Goal: Navigation & Orientation: Locate item on page

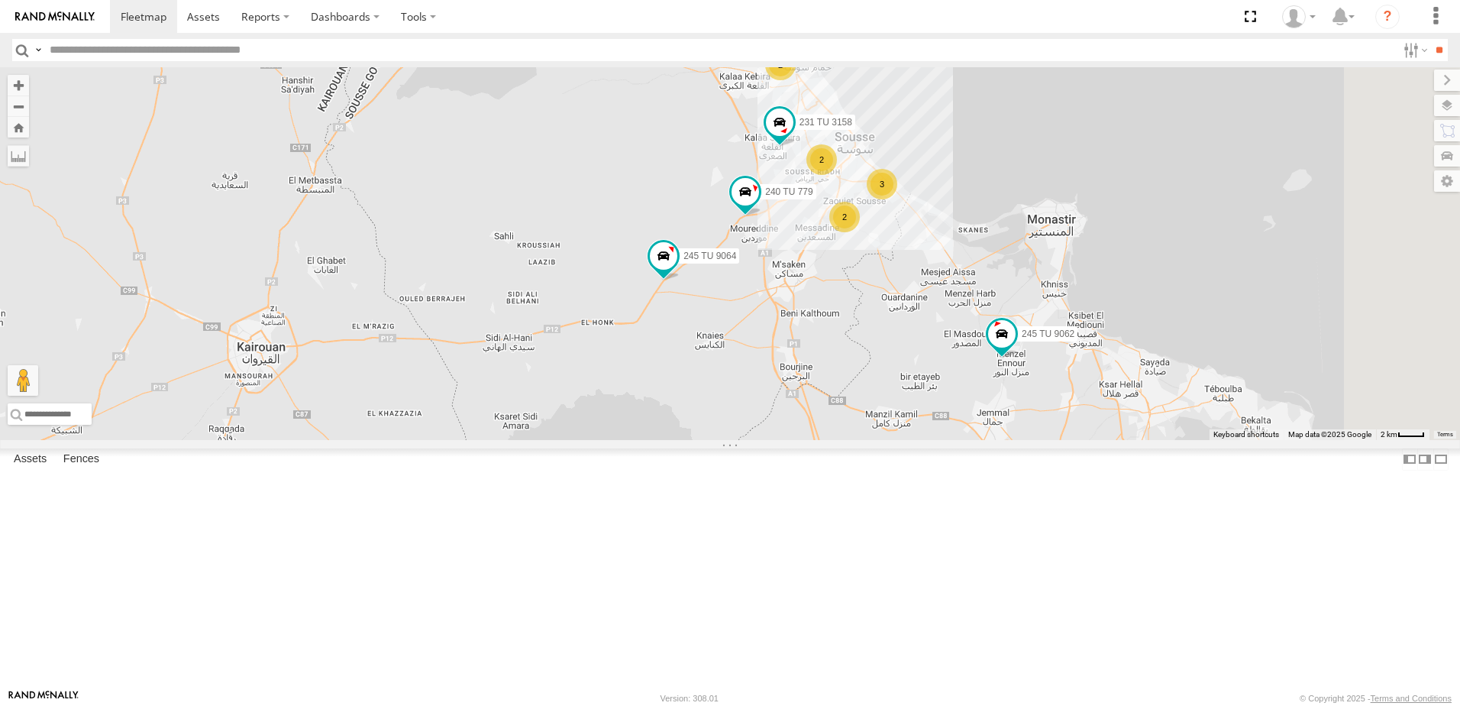
drag, startPoint x: 927, startPoint y: 218, endPoint x: 854, endPoint y: 306, distance: 114.4
click at [854, 306] on div "245 TU 9057 231 TU 3163 245 TU 9061 245 TU 9062 241 TU 2026 240 TU 779 231 TU 3…" at bounding box center [730, 253] width 1460 height 373
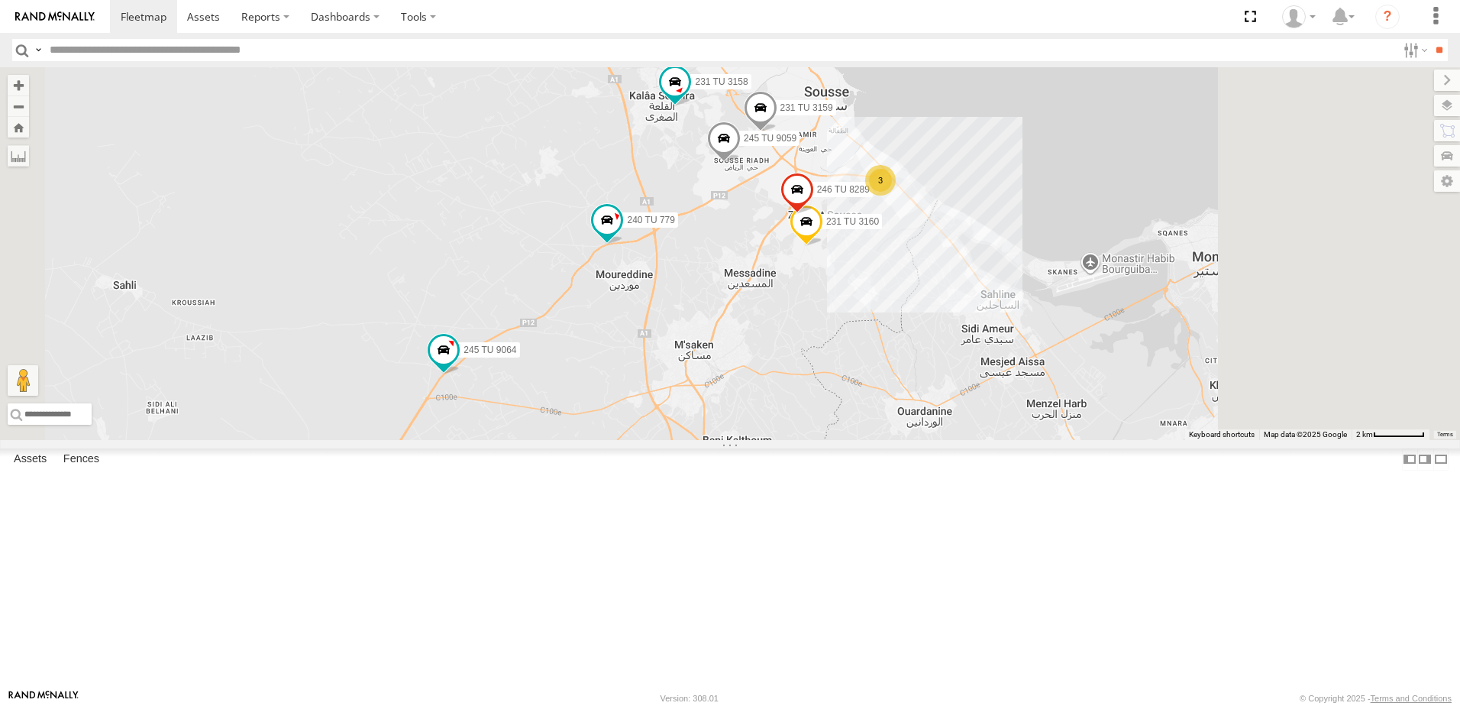
drag, startPoint x: 1120, startPoint y: 296, endPoint x: 1003, endPoint y: 176, distance: 166.9
click at [1007, 176] on div "245 TU 9057 231 TU 3163 245 TU 9061 245 TU 9062 241 TU 2026 240 TU 779 231 TU 3…" at bounding box center [730, 253] width 1460 height 373
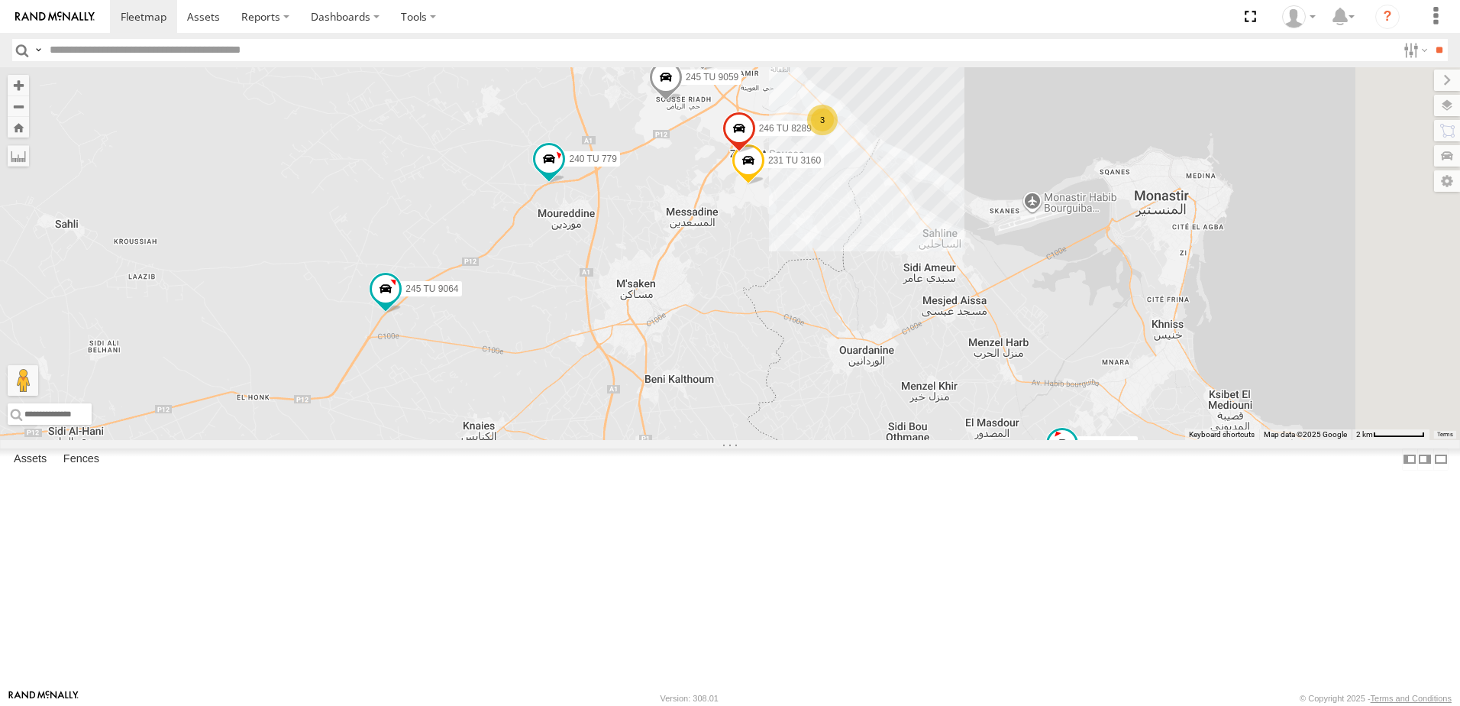
drag, startPoint x: 1077, startPoint y: 505, endPoint x: 1059, endPoint y: 478, distance: 32.4
click at [1059, 440] on div "245 TU 9057 231 TU 3163 245 TU 9061 245 TU 9062 241 TU 2026 240 TU 779 231 TU 3…" at bounding box center [730, 253] width 1460 height 373
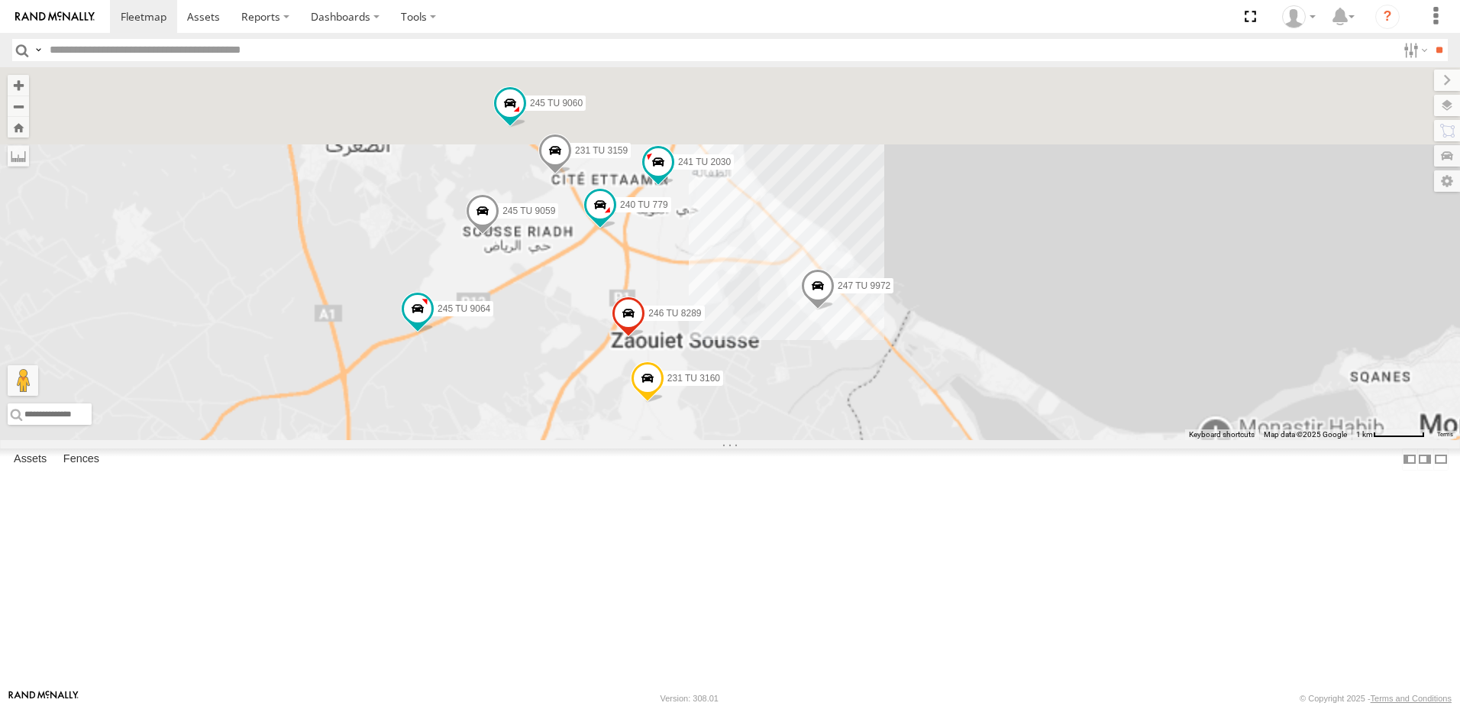
drag, startPoint x: 936, startPoint y: 350, endPoint x: 935, endPoint y: 597, distance: 247.5
click at [942, 440] on div "231 TU 3159 231 TU 3160 245 TU 9062 245 TU 9060 240 TU 779 231 TU 3158 246 TU 8…" at bounding box center [730, 253] width 1460 height 373
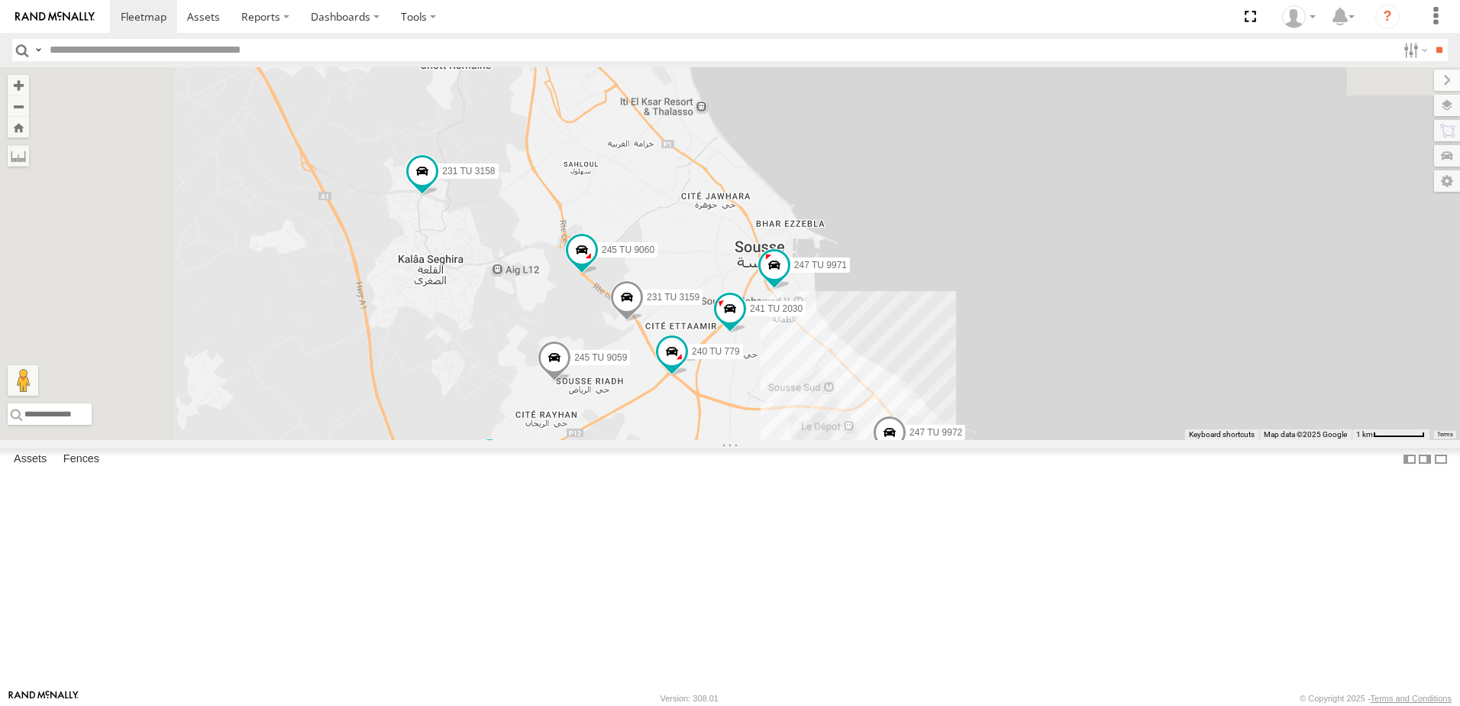
drag, startPoint x: 735, startPoint y: 399, endPoint x: 764, endPoint y: 455, distance: 62.9
click at [764, 440] on div "231 TU 3159 231 TU 3160 245 TU 9062 245 TU 9060 240 TU 779 231 TU 3158 246 TU 8…" at bounding box center [730, 253] width 1460 height 373
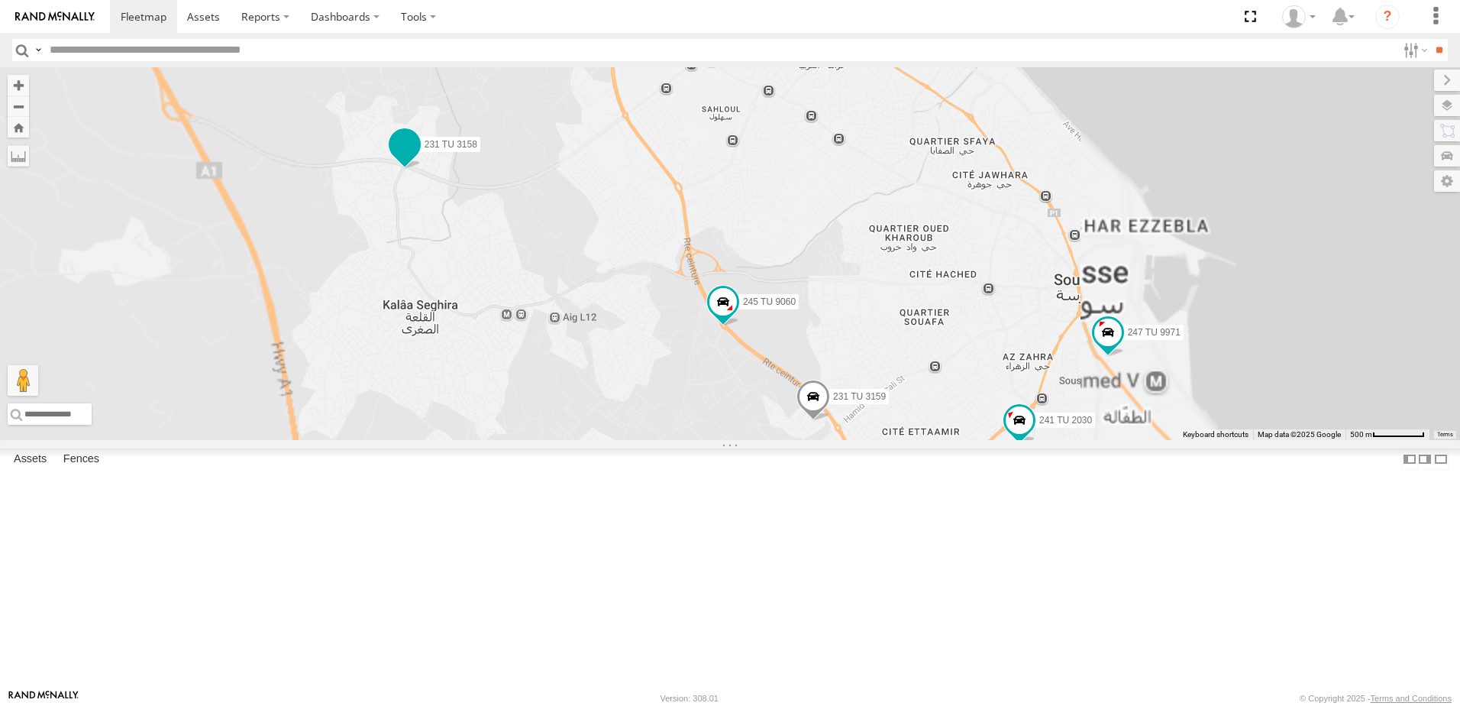
click at [419, 159] on span at bounding box center [404, 144] width 27 height 27
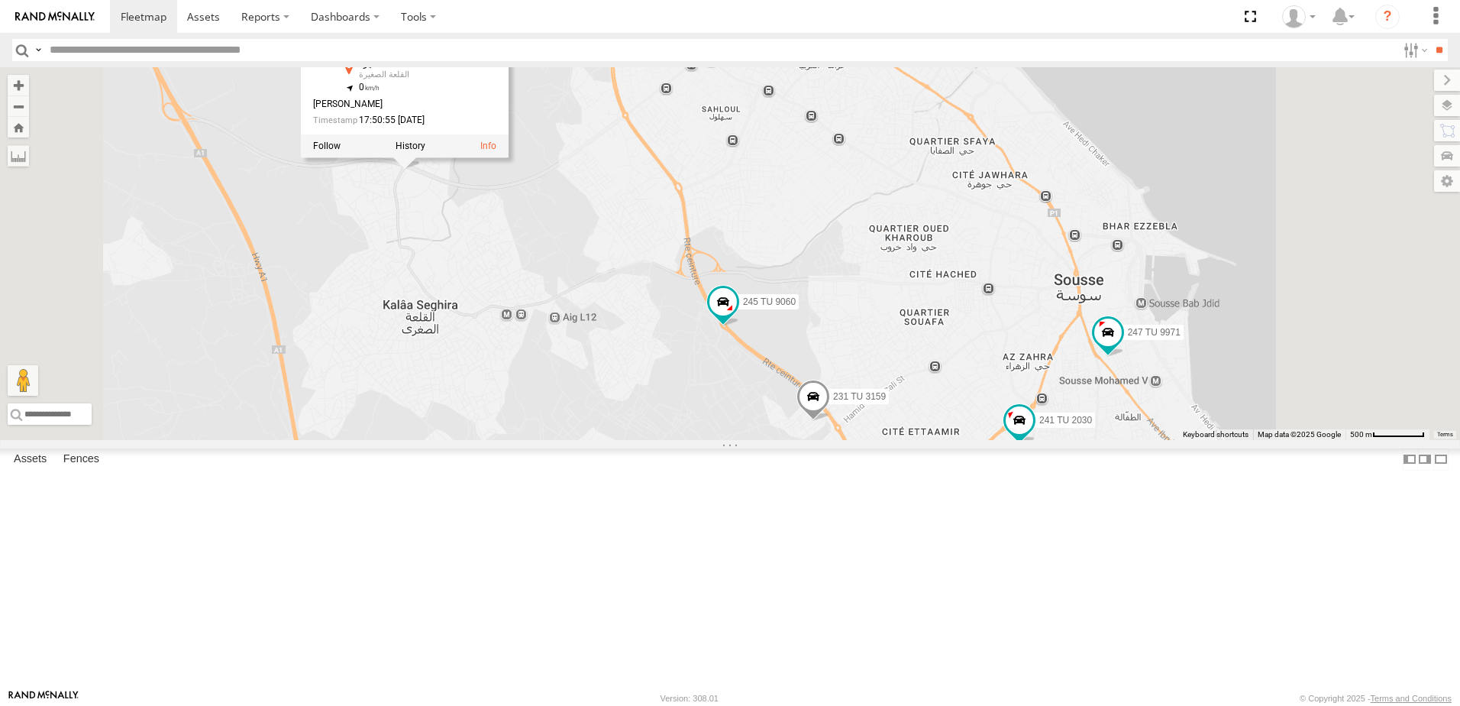
click at [811, 354] on div "231 TU 3159 231 TU 3160 245 TU 9062 245 TU 9060 240 TU 779 231 TU 3158 246 TU 8…" at bounding box center [730, 253] width 1460 height 373
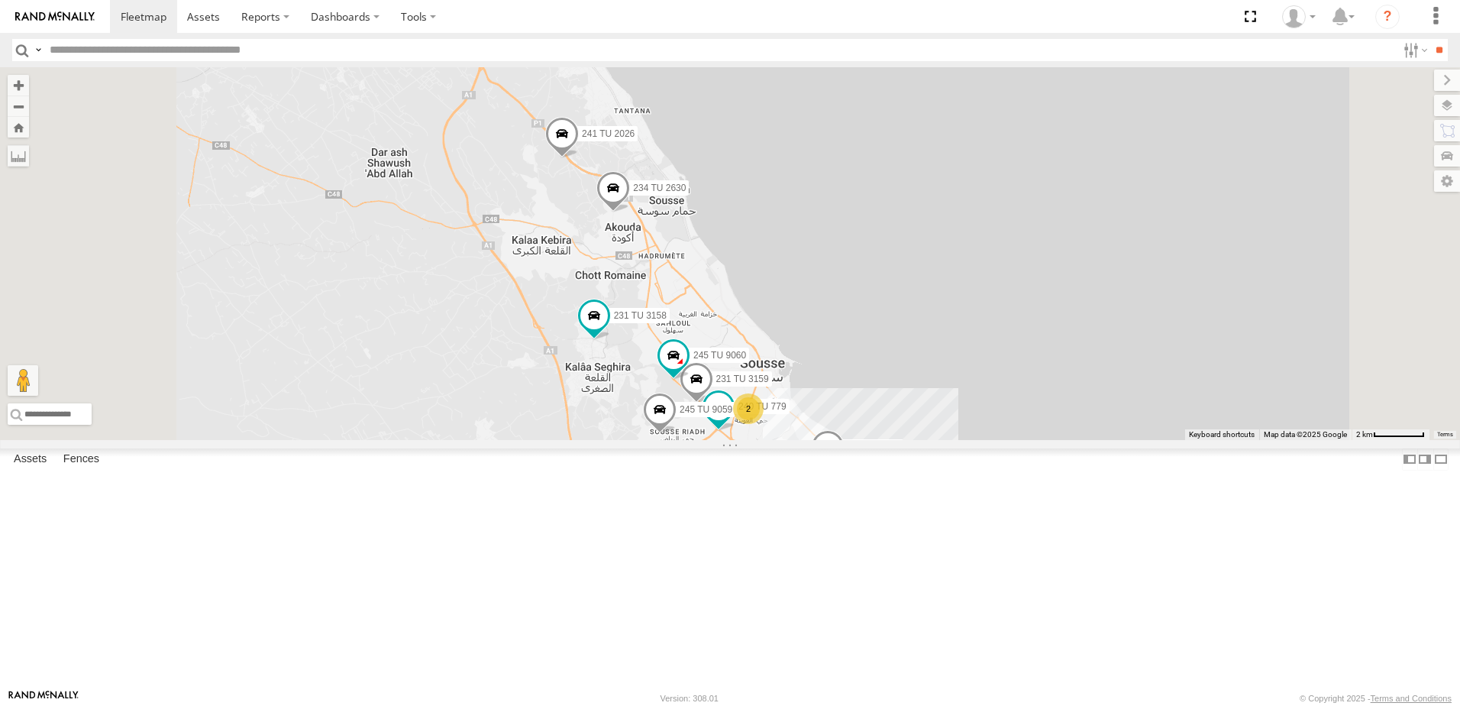
drag, startPoint x: 597, startPoint y: 304, endPoint x: 702, endPoint y: 509, distance: 230.2
click at [702, 440] on div "231 TU 3159 231 TU 3160 245 TU 9062 245 TU 9060 240 TU 779 231 TU 3158 246 TU 8…" at bounding box center [730, 253] width 1460 height 373
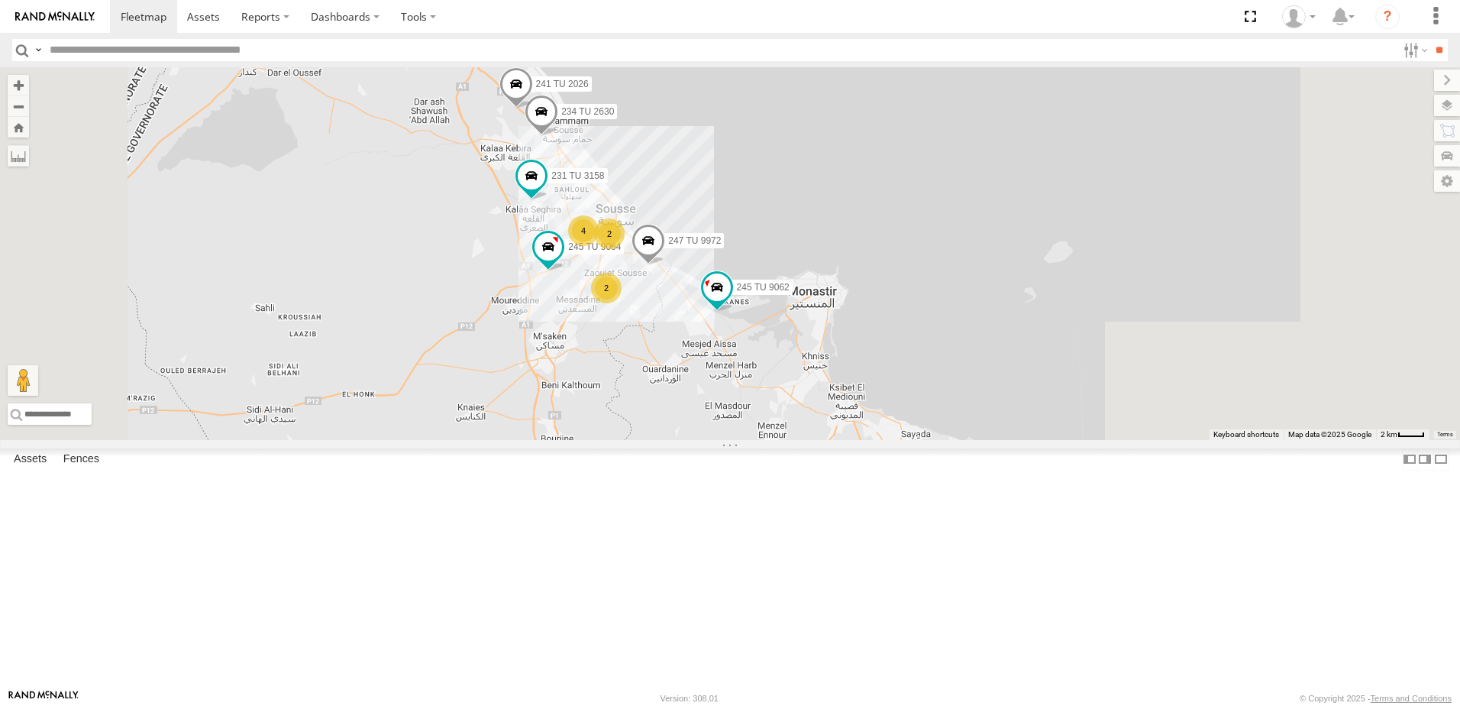
drag, startPoint x: 679, startPoint y: 524, endPoint x: 645, endPoint y: 356, distance: 171.5
click at [645, 356] on div "245 TU 9062 231 TU 3158 245 TU 9064 247 TU 9972 234 TU 2630 241 TU 2026 2 4 2" at bounding box center [730, 253] width 1460 height 373
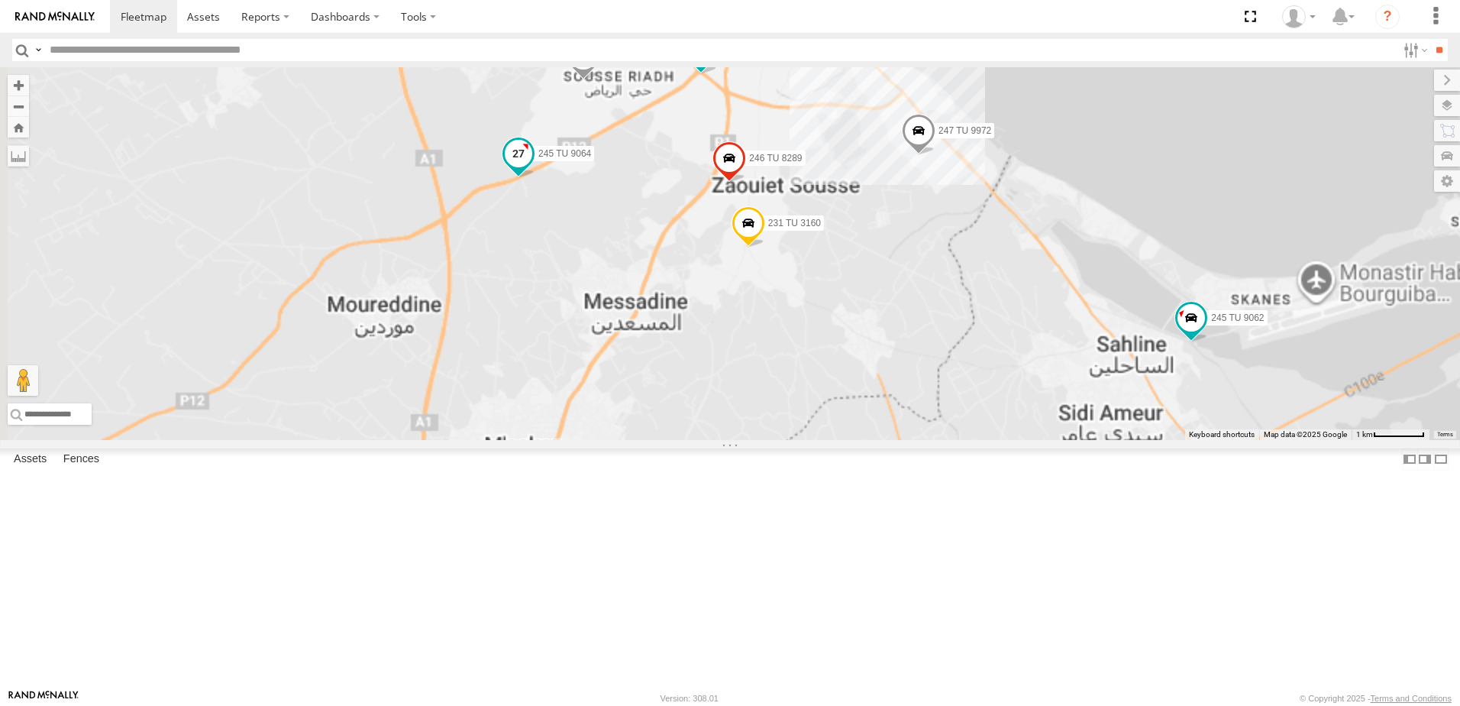
click at [532, 167] on span at bounding box center [518, 153] width 27 height 27
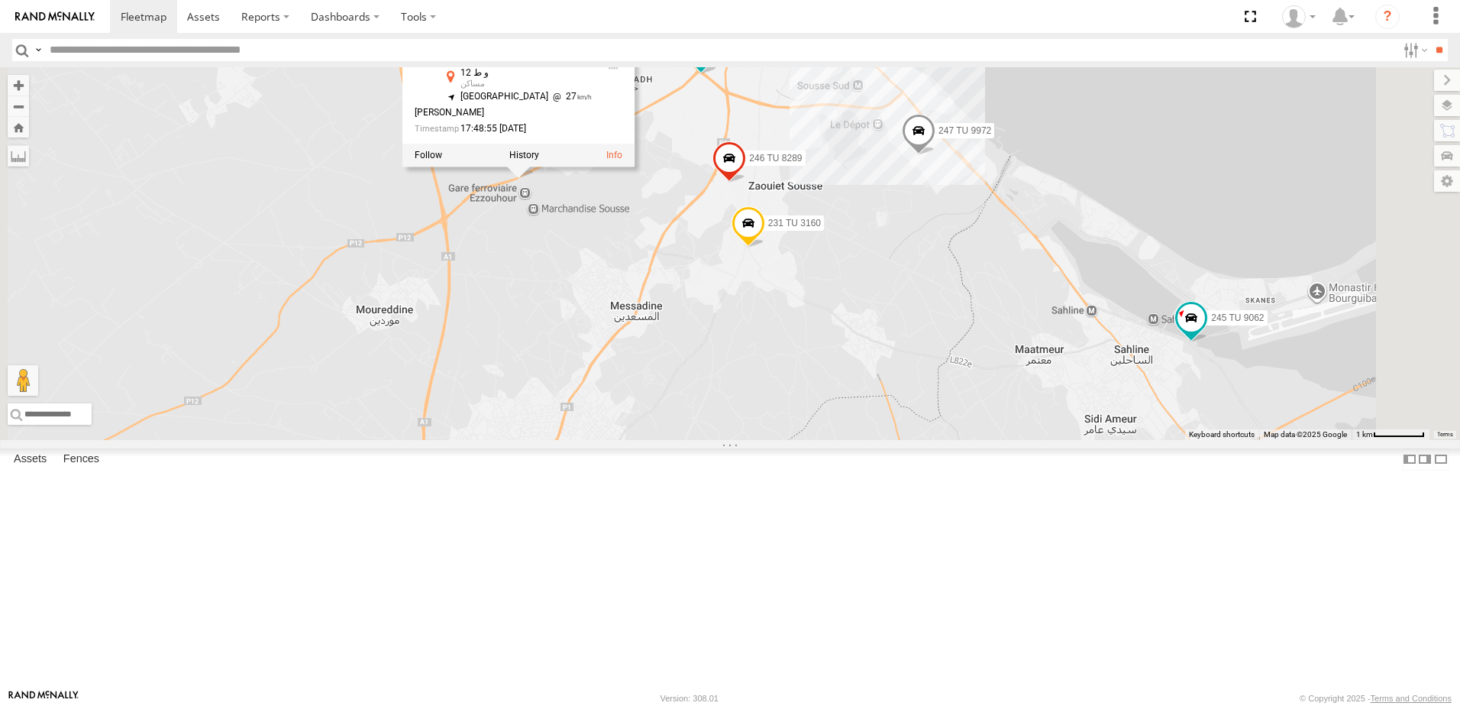
click at [698, 377] on div "245 TU 9062 231 TU 3158 245 TU 9064 247 TU 9972 234 TU 2630 241 TU 2026 231 TU …" at bounding box center [730, 253] width 1460 height 373
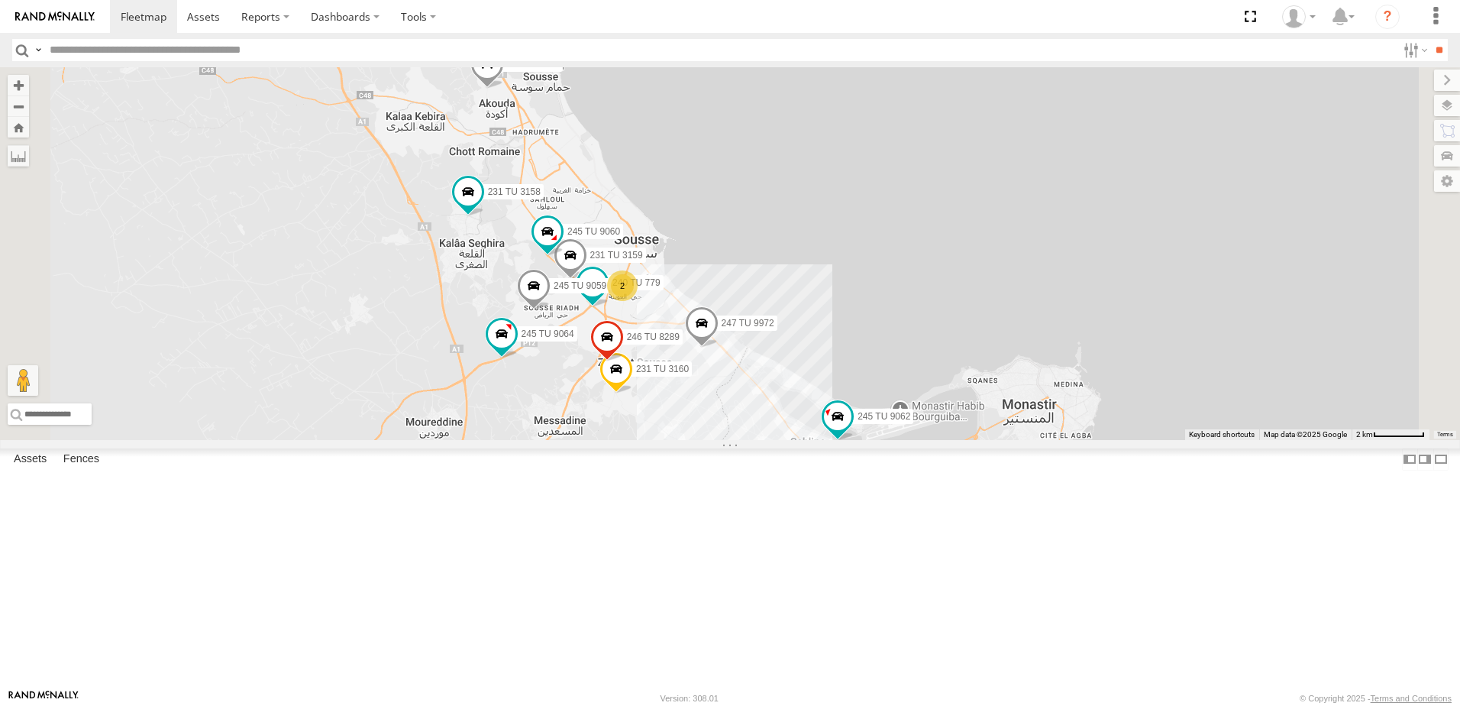
drag, startPoint x: 712, startPoint y: 398, endPoint x: 722, endPoint y: 550, distance: 152.3
click at [722, 440] on div "245 TU 9062 231 TU 3158 245 TU 9064 247 TU 9972 234 TU 2630 241 TU 2026 231 TU …" at bounding box center [730, 253] width 1460 height 373
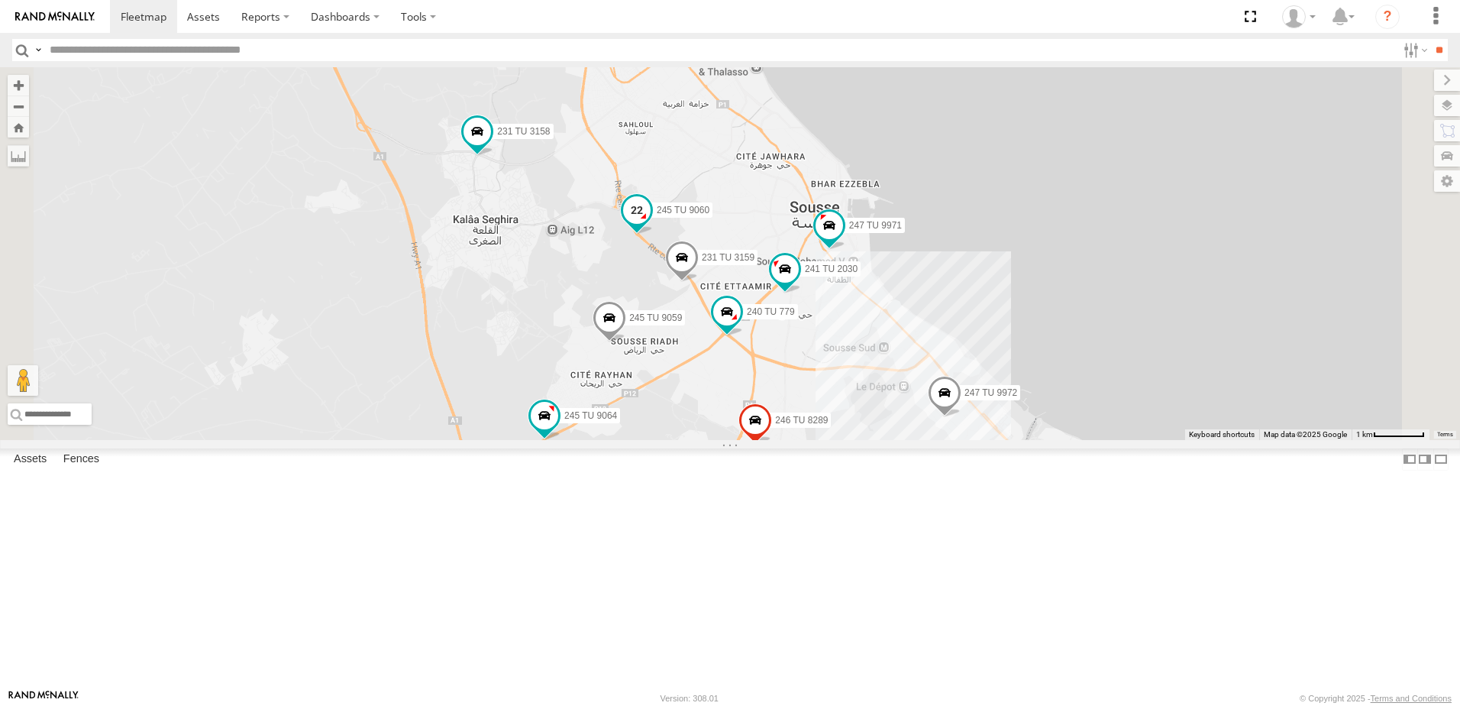
click at [651, 224] on span at bounding box center [636, 209] width 27 height 27
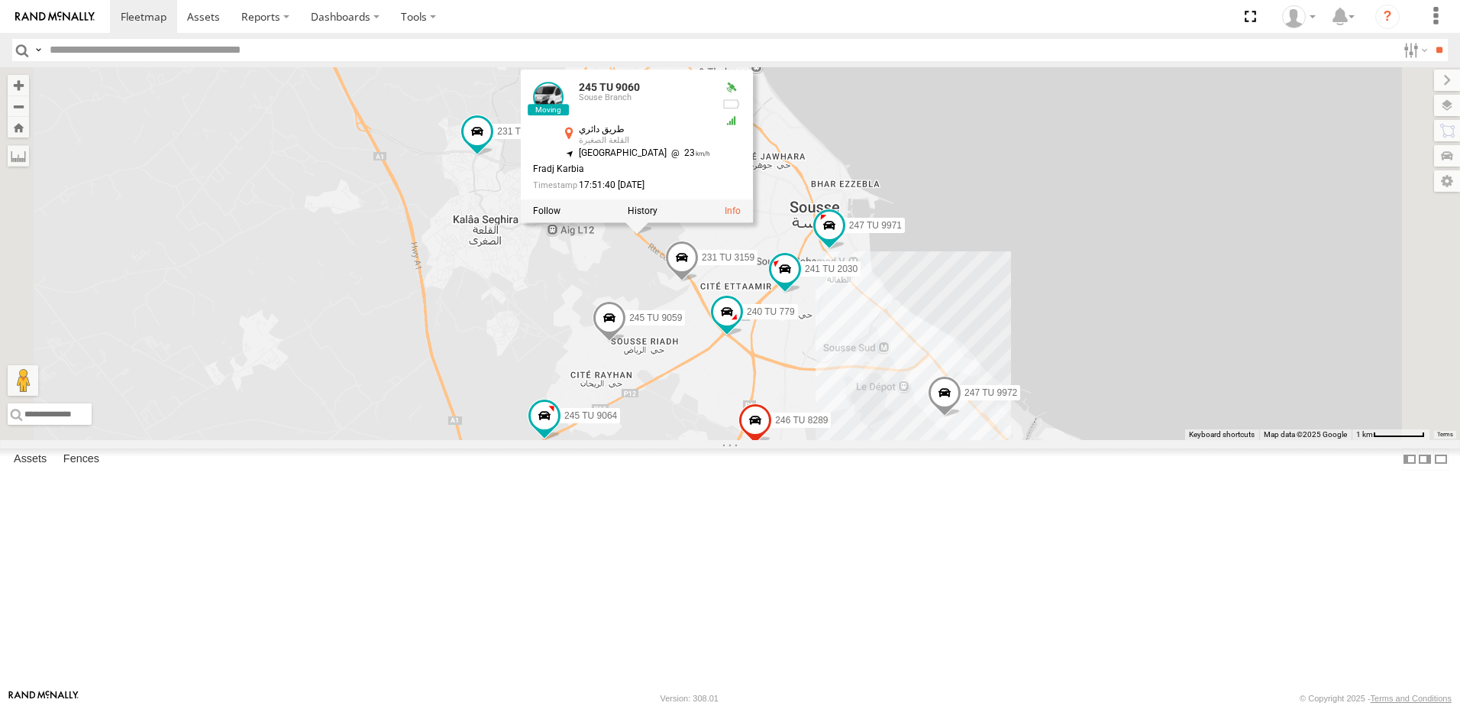
click at [713, 394] on div "245 TU 9062 231 TU 3158 245 TU 9064 247 TU 9972 234 TU 2630 241 TU 2026 231 TU …" at bounding box center [730, 253] width 1460 height 373
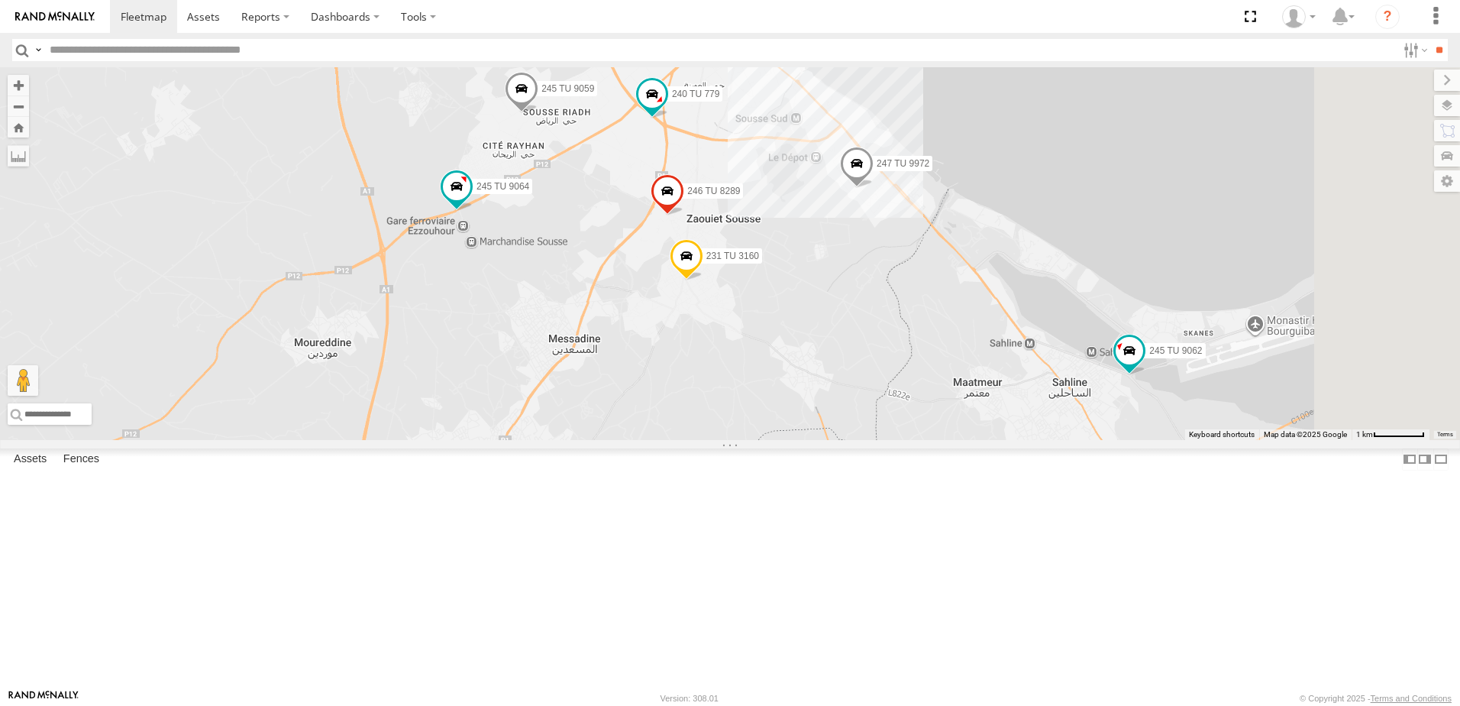
drag, startPoint x: 1112, startPoint y: 597, endPoint x: 1021, endPoint y: 362, distance: 252.2
click at [1021, 362] on div "245 TU 9062 231 TU 3158 245 TU 9064 247 TU 9972 234 TU 2630 241 TU 2026 231 TU …" at bounding box center [730, 253] width 1460 height 373
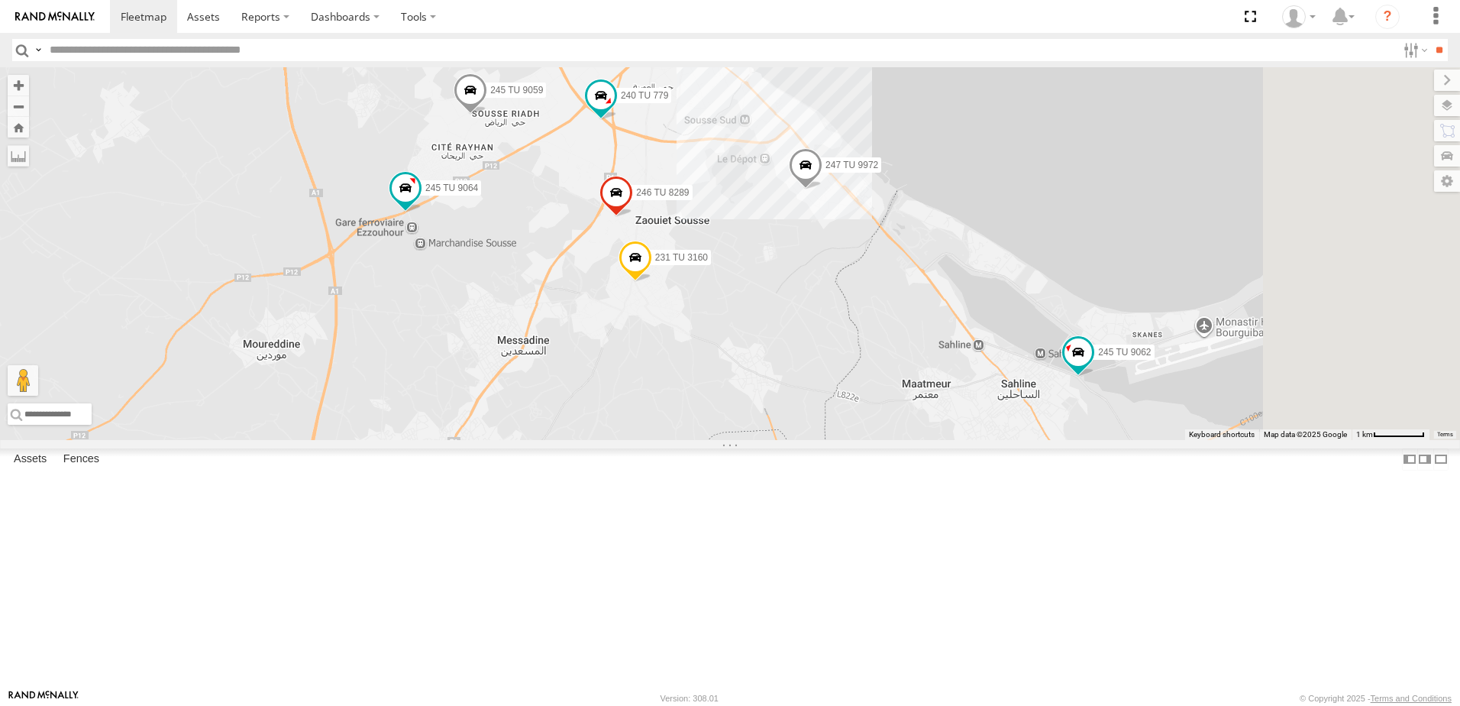
drag, startPoint x: 1194, startPoint y: 480, endPoint x: 1051, endPoint y: 481, distance: 142.8
click at [1051, 440] on div "245 TU 9062 231 TU 3158 245 TU 9064 247 TU 9972 234 TU 2630 241 TU 2026 231 TU …" at bounding box center [730, 253] width 1460 height 373
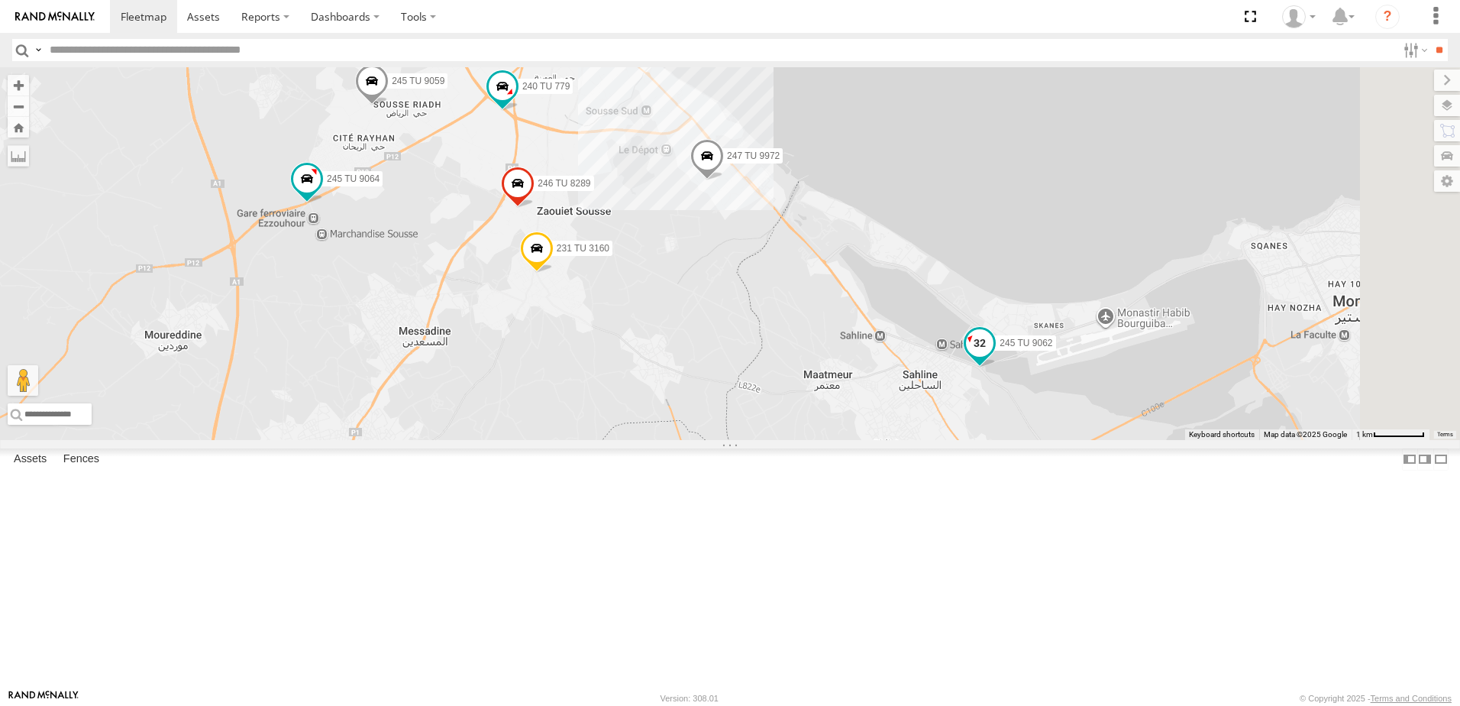
click at [994, 357] on span at bounding box center [979, 342] width 27 height 27
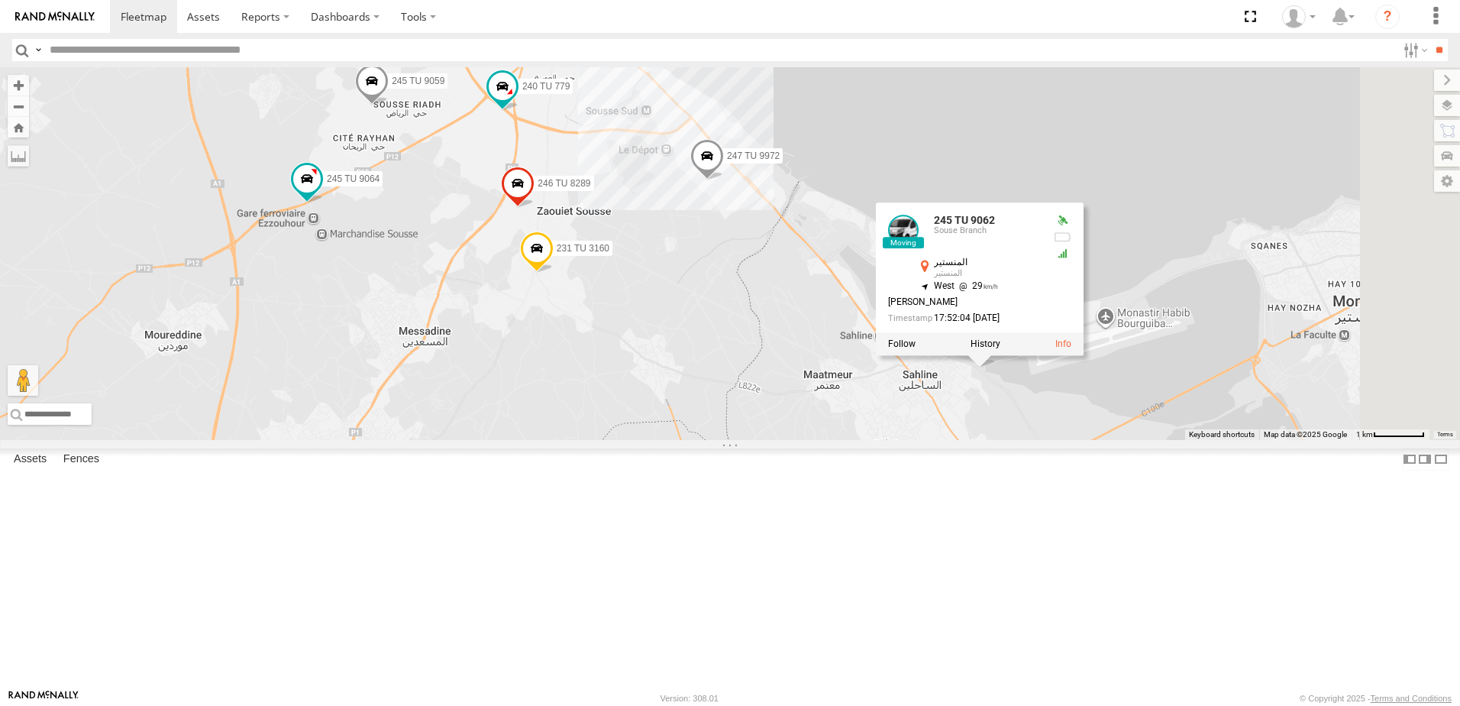
click at [1144, 440] on div "245 TU 9062 231 TU 3158 245 TU 9064 247 TU 9972 234 TU 2630 241 TU 2026 231 TU …" at bounding box center [730, 253] width 1460 height 373
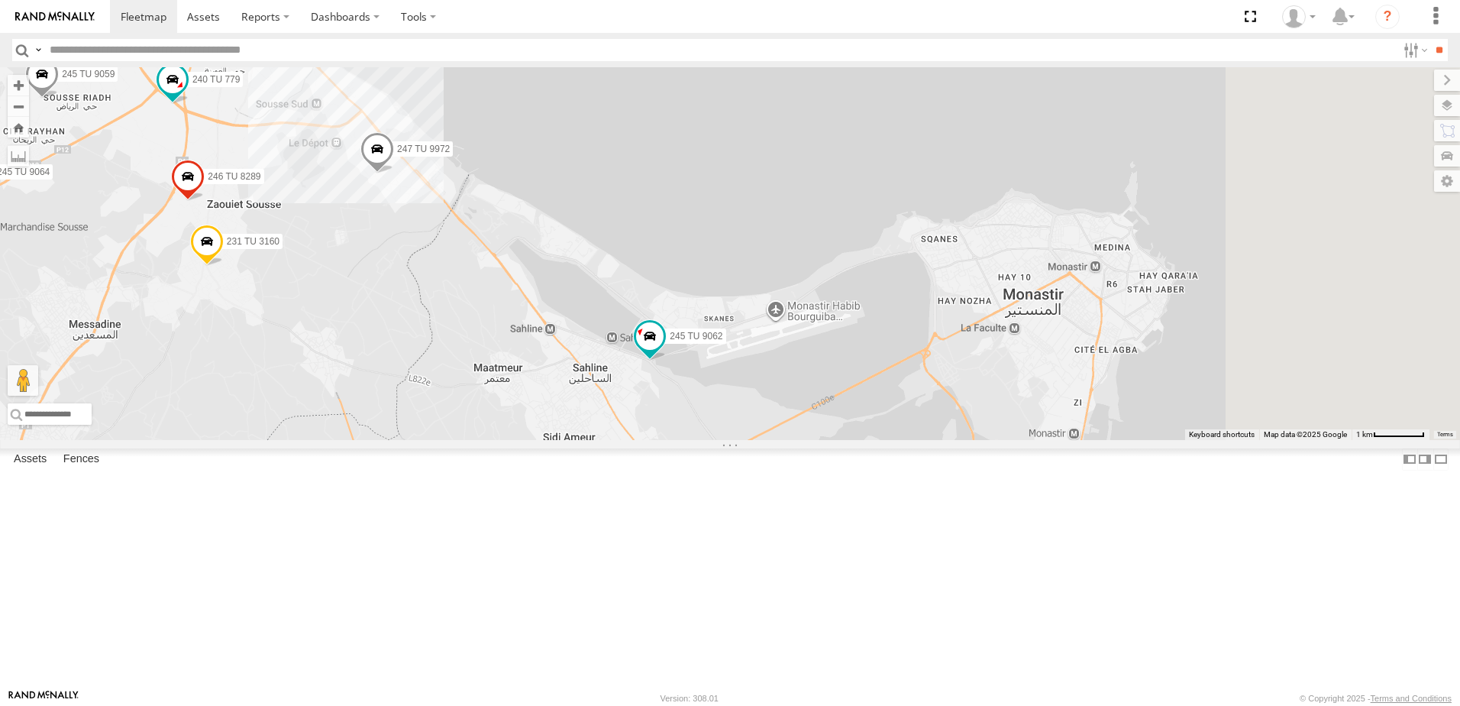
drag, startPoint x: 1204, startPoint y: 522, endPoint x: 873, endPoint y: 516, distance: 331.5
click at [873, 440] on div "245 TU 9062 231 TU 3158 245 TU 9064 247 TU 9972 234 TU 2630 241 TU 2026 231 TU …" at bounding box center [730, 253] width 1460 height 373
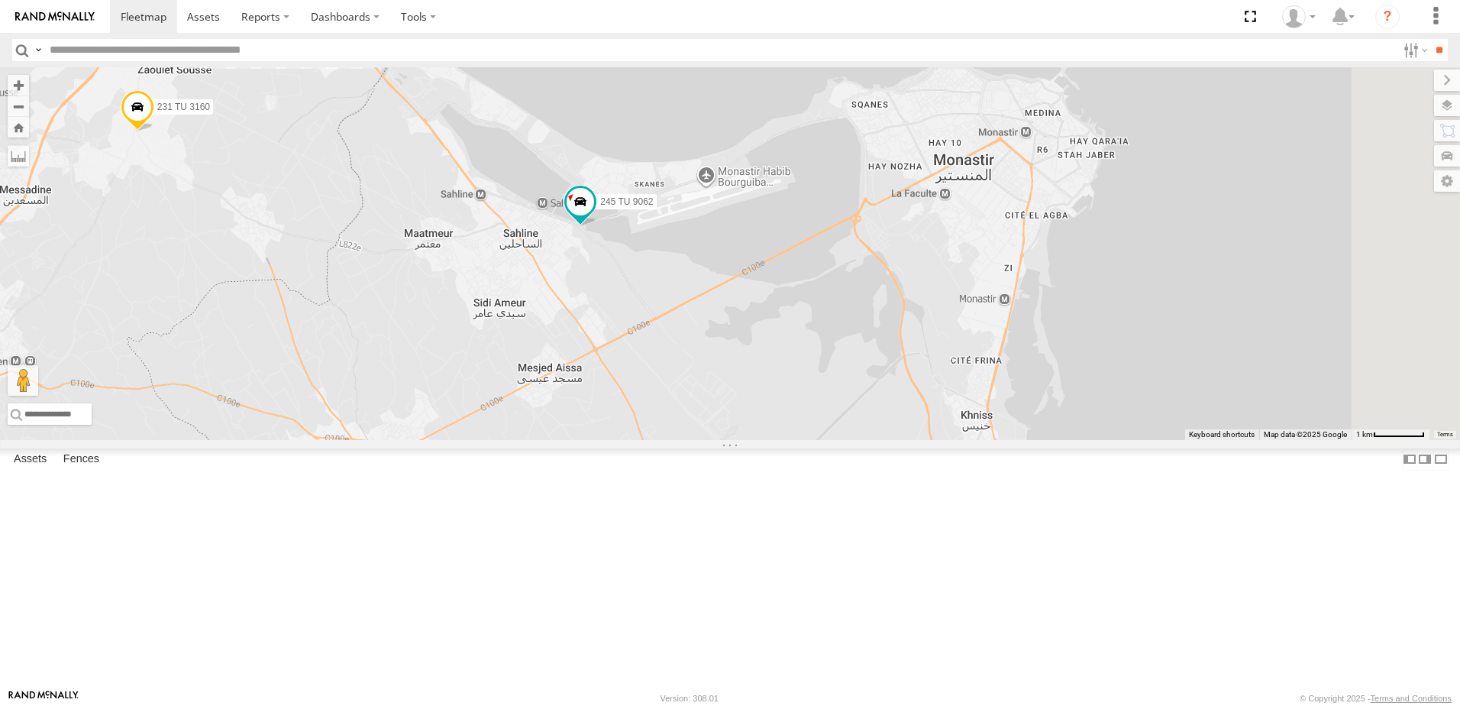
drag, startPoint x: 1169, startPoint y: 572, endPoint x: 1021, endPoint y: 328, distance: 285.4
click at [1021, 328] on div "245 TU 9062 231 TU 3158 245 TU 9064 247 TU 9972 234 TU 2630 241 TU 2026 231 TU …" at bounding box center [730, 253] width 1460 height 373
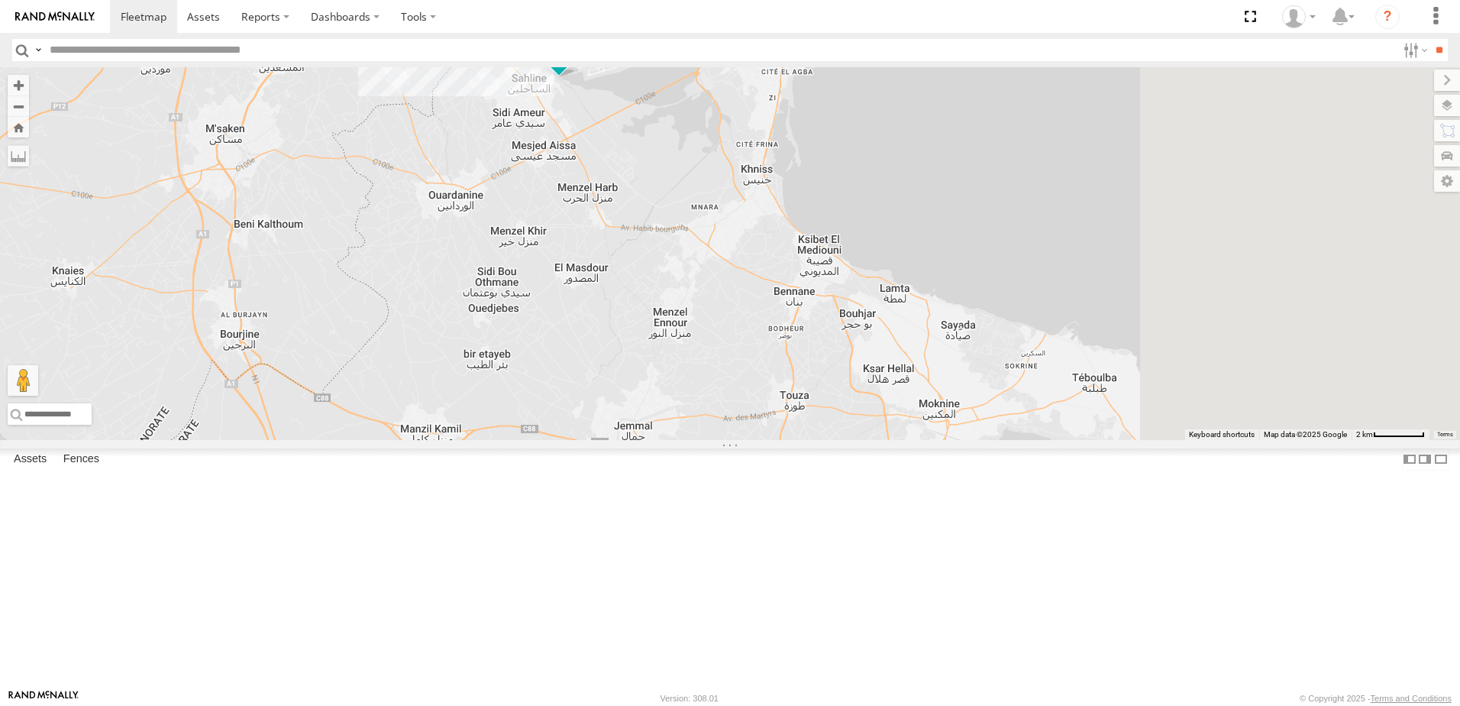
drag, startPoint x: 1188, startPoint y: 550, endPoint x: 981, endPoint y: 393, distance: 260.6
click at [981, 393] on div "245 TU 9062 231 TU 3158 245 TU 9064 247 TU 9972 234 TU 2630 241 TU 2026 231 TU …" at bounding box center [730, 253] width 1460 height 373
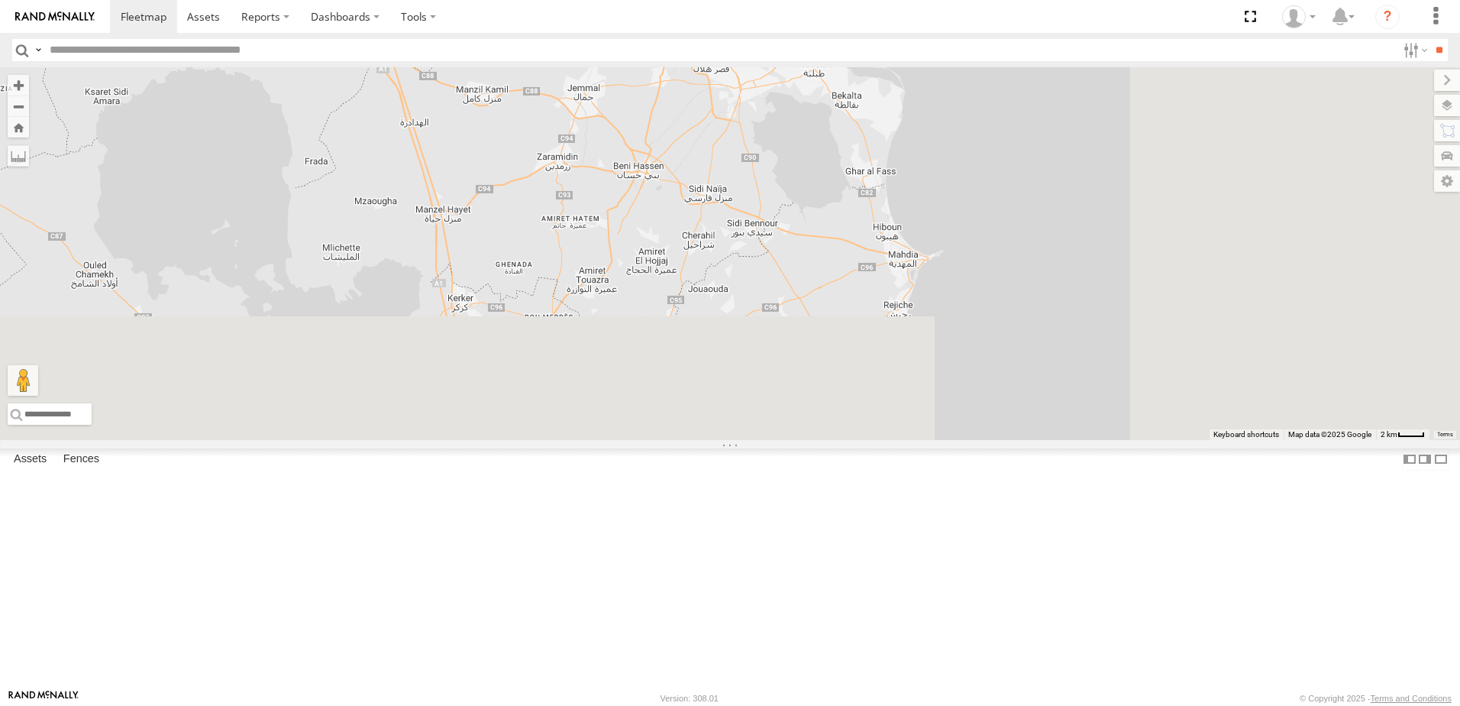
drag, startPoint x: 1172, startPoint y: 418, endPoint x: 1020, endPoint y: 233, distance: 239.3
click at [1020, 233] on div "245 TU 9062 231 TU 3158 245 TU 9064 247 TU 9972 234 TU 2630 241 TU 2026 3 3 2" at bounding box center [730, 253] width 1460 height 373
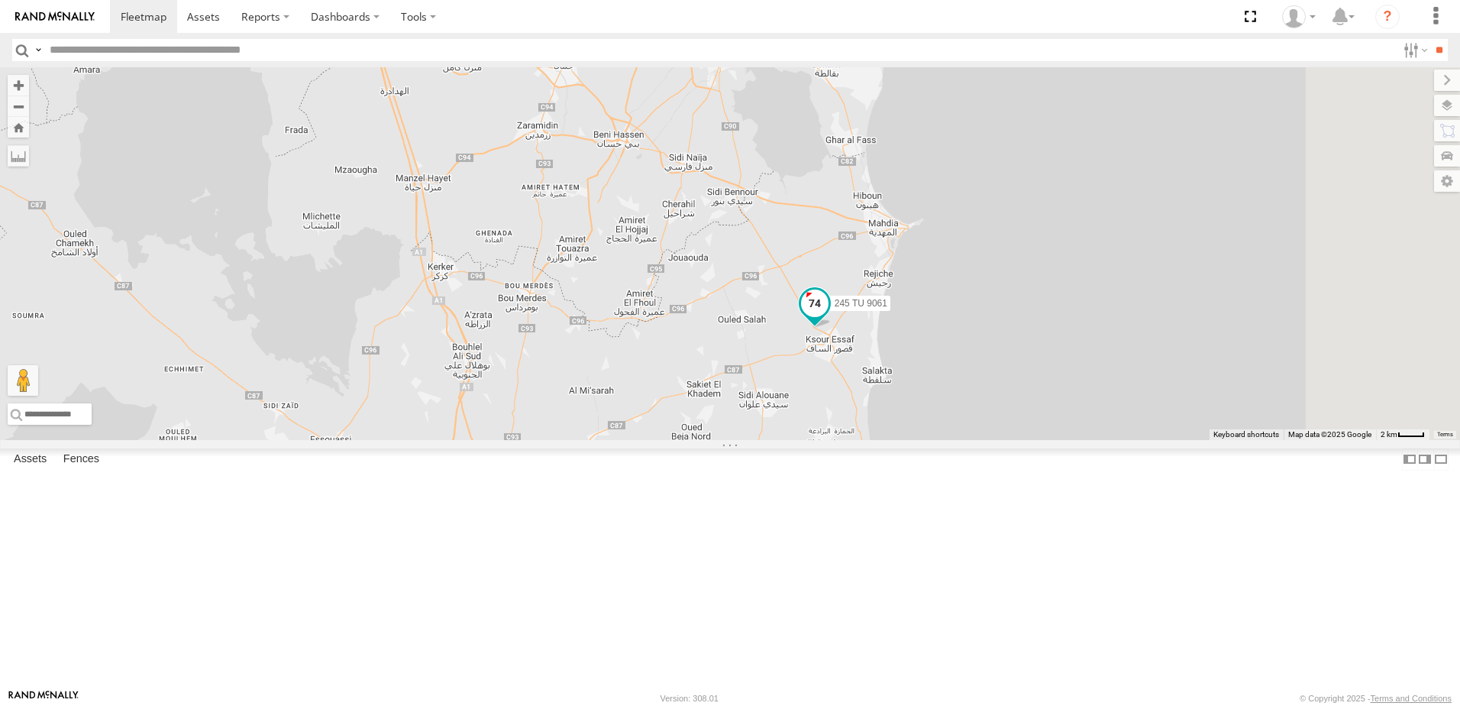
click at [829, 317] on span at bounding box center [814, 302] width 27 height 27
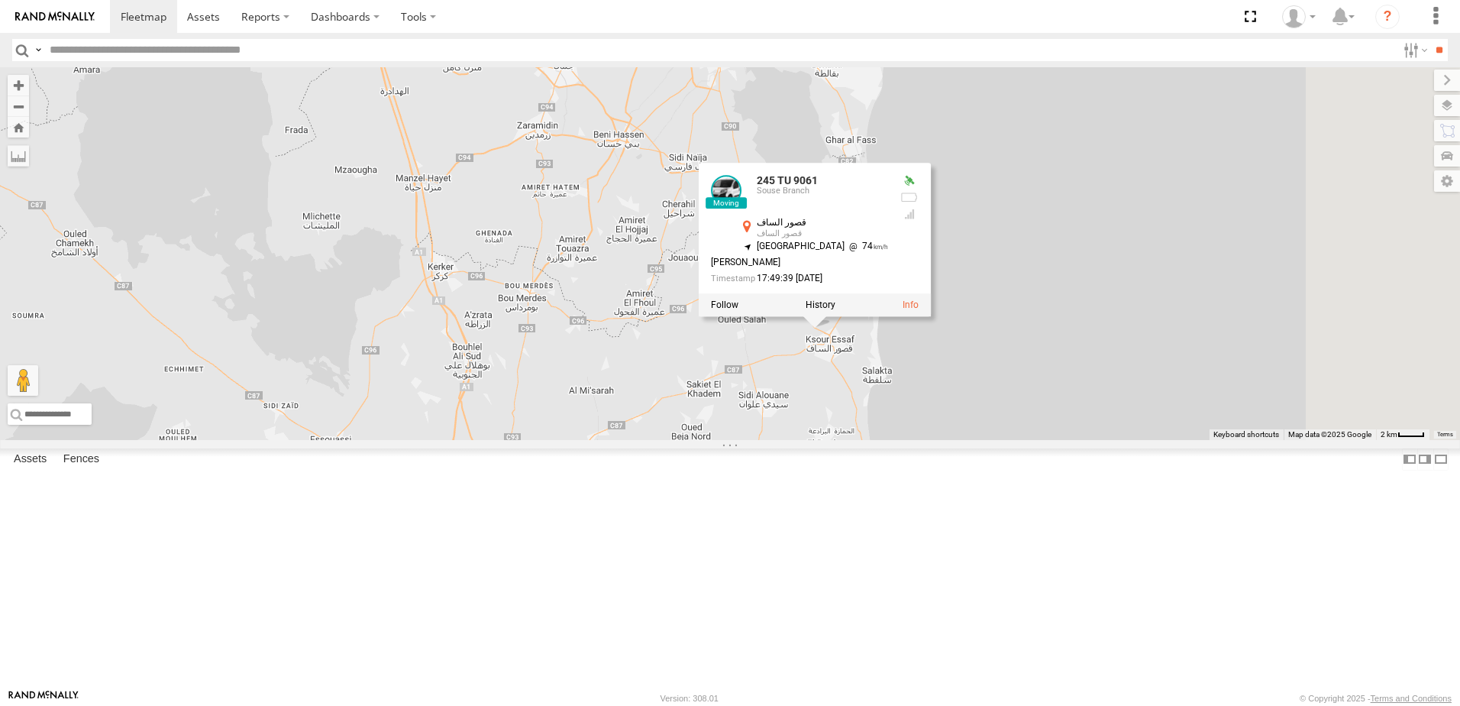
click at [964, 440] on div "245 TU 9062 231 TU 3158 245 TU 9064 247 TU 9972 234 TU 2630 241 TU 2026 3 3 2 2…" at bounding box center [730, 253] width 1460 height 373
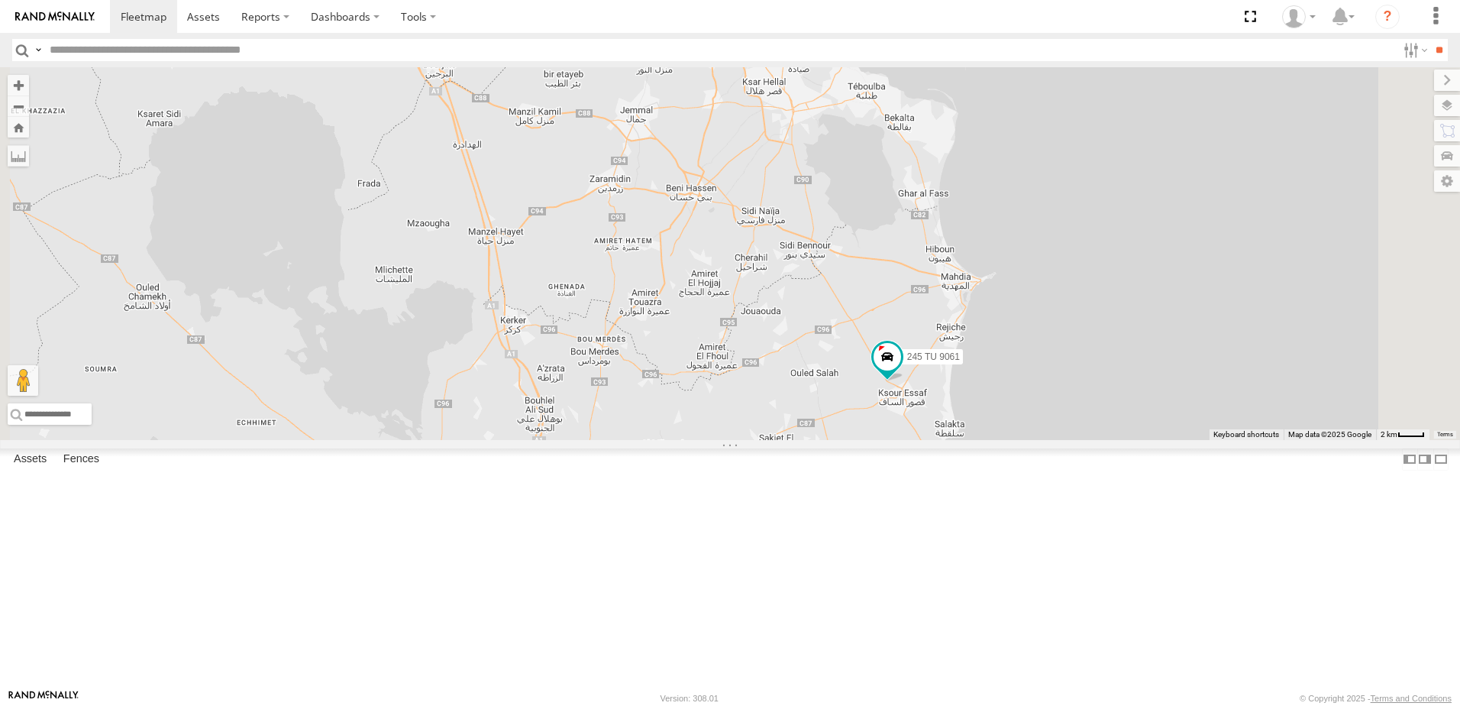
drag, startPoint x: 789, startPoint y: 335, endPoint x: 917, endPoint y: 432, distance: 160.4
click at [917, 432] on div "245 TU 9062 231 TU 3158 245 TU 9064 247 TU 9972 234 TU 2630 241 TU 2026 3 3 2 2…" at bounding box center [730, 253] width 1460 height 373
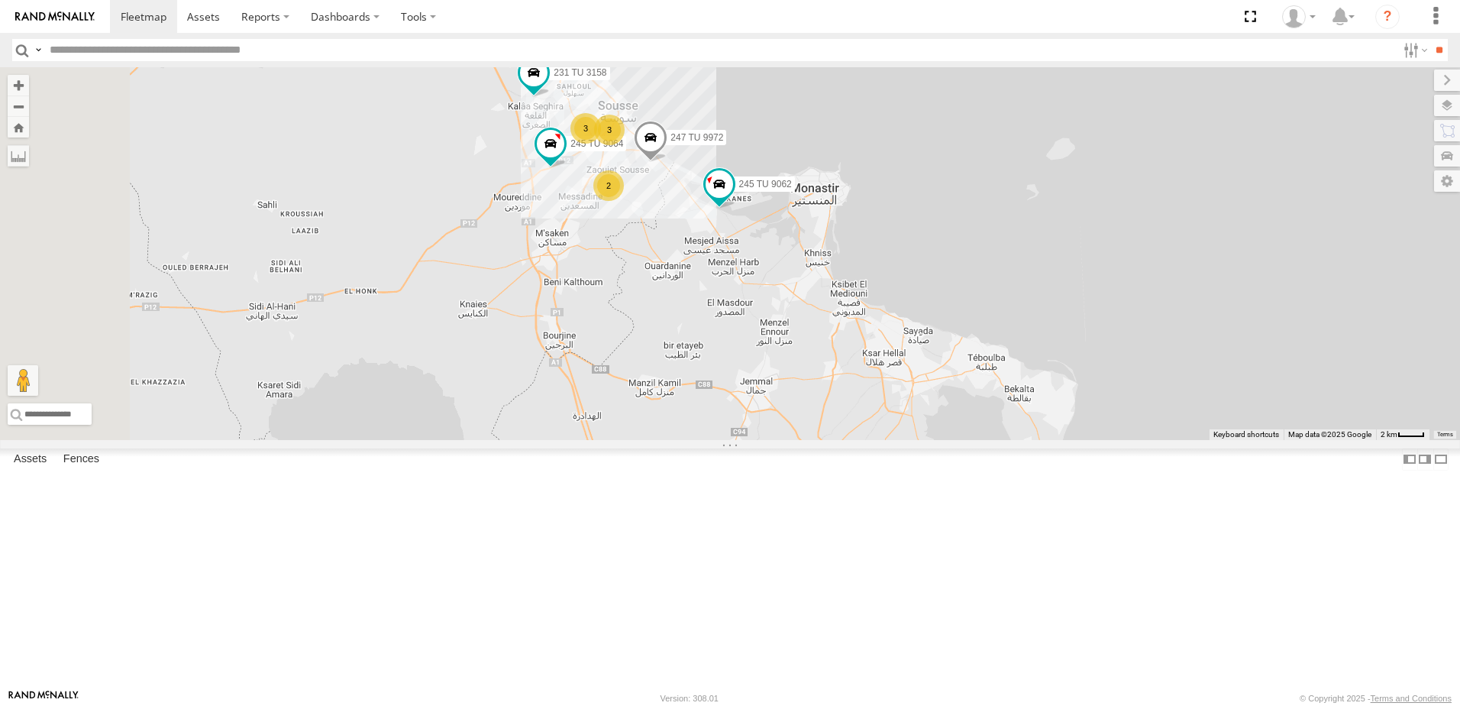
drag, startPoint x: 816, startPoint y: 325, endPoint x: 887, endPoint y: 575, distance: 260.4
click at [887, 440] on div "245 TU 9062 231 TU 3158 245 TU 9064 247 TU 9972 234 TU 2630 241 TU 2026 3 3 2 2…" at bounding box center [730, 253] width 1460 height 373
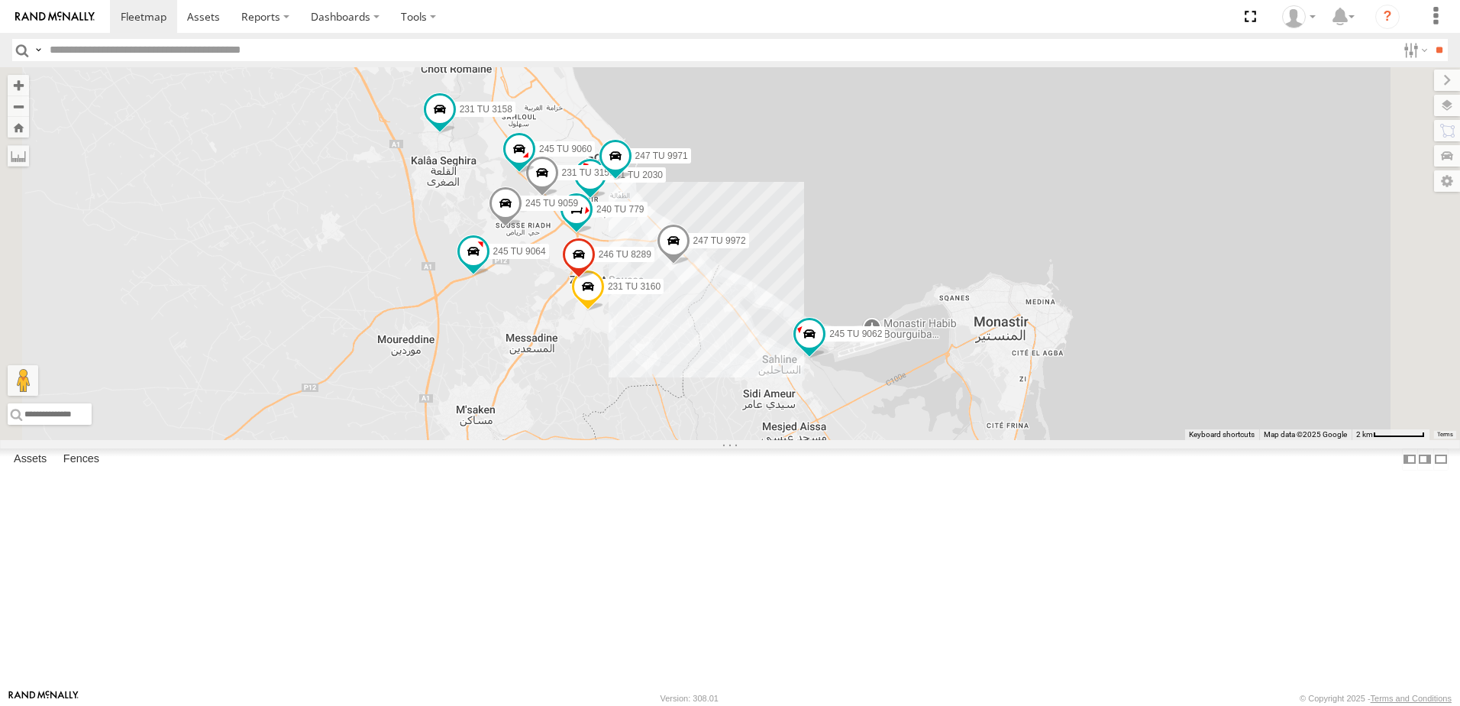
drag, startPoint x: 876, startPoint y: 337, endPoint x: 885, endPoint y: 532, distance: 195.7
click at [885, 440] on div "245 TU 9062 231 TU 3158 245 TU 9064 247 TU 9972 234 TU 2630 241 TU 2026 245 TU …" at bounding box center [730, 253] width 1460 height 373
click at [690, 267] on span at bounding box center [674, 245] width 34 height 41
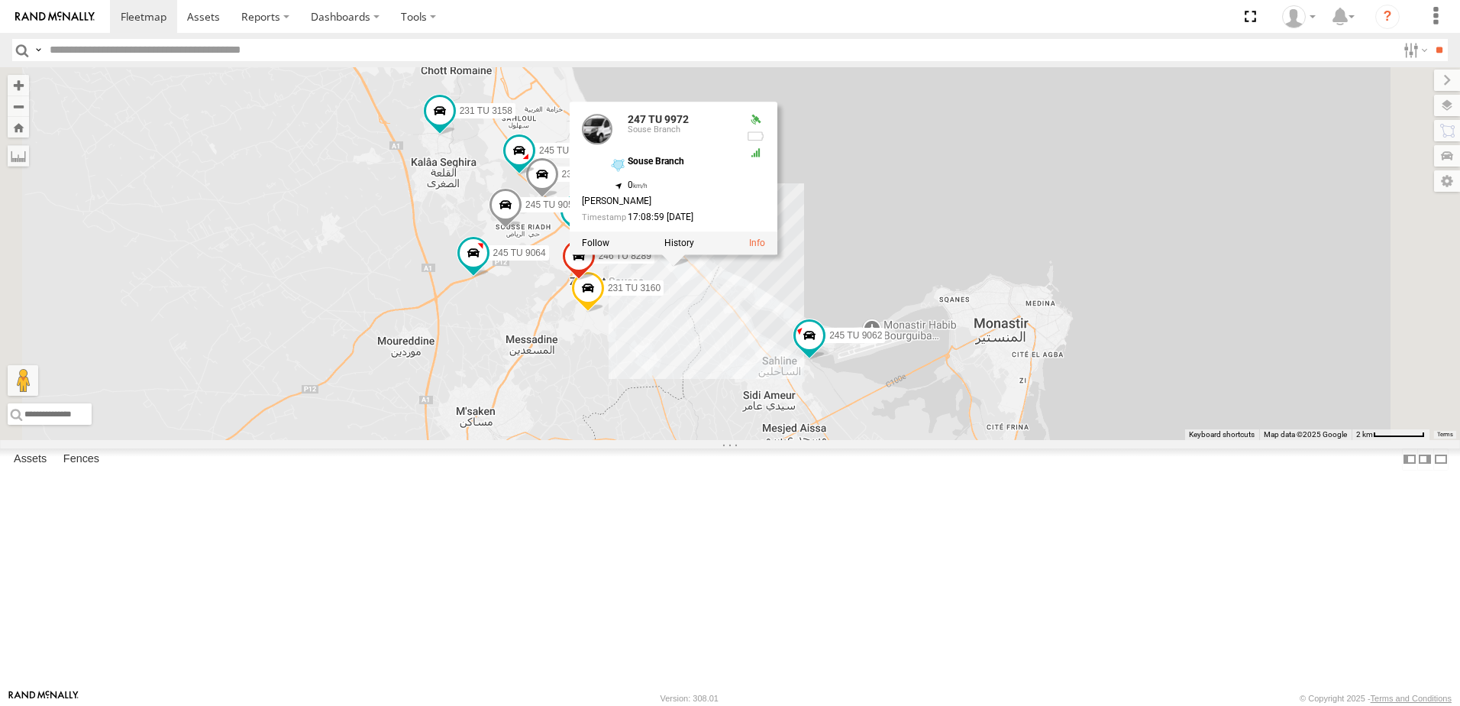
click at [871, 440] on div "245 TU 9062 231 TU 3158 245 TU 9064 247 TU 9972 234 TU 2630 241 TU 2026 245 TU …" at bounding box center [730, 253] width 1460 height 373
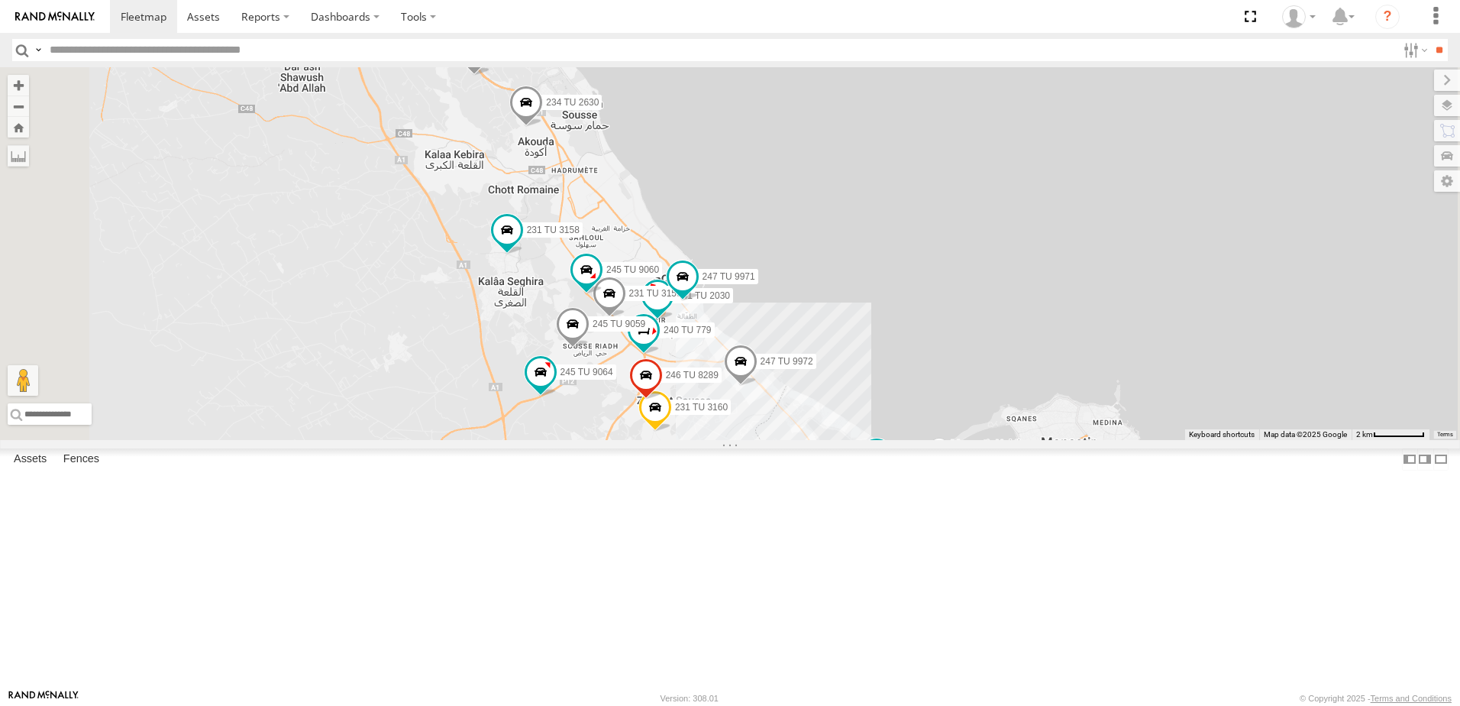
drag, startPoint x: 588, startPoint y: 295, endPoint x: 661, endPoint y: 432, distance: 155.8
click at [661, 432] on div "245 TU 9062 231 TU 3158 245 TU 9064 247 TU 9972 234 TU 2630 241 TU 2026 245 TU …" at bounding box center [730, 253] width 1460 height 373
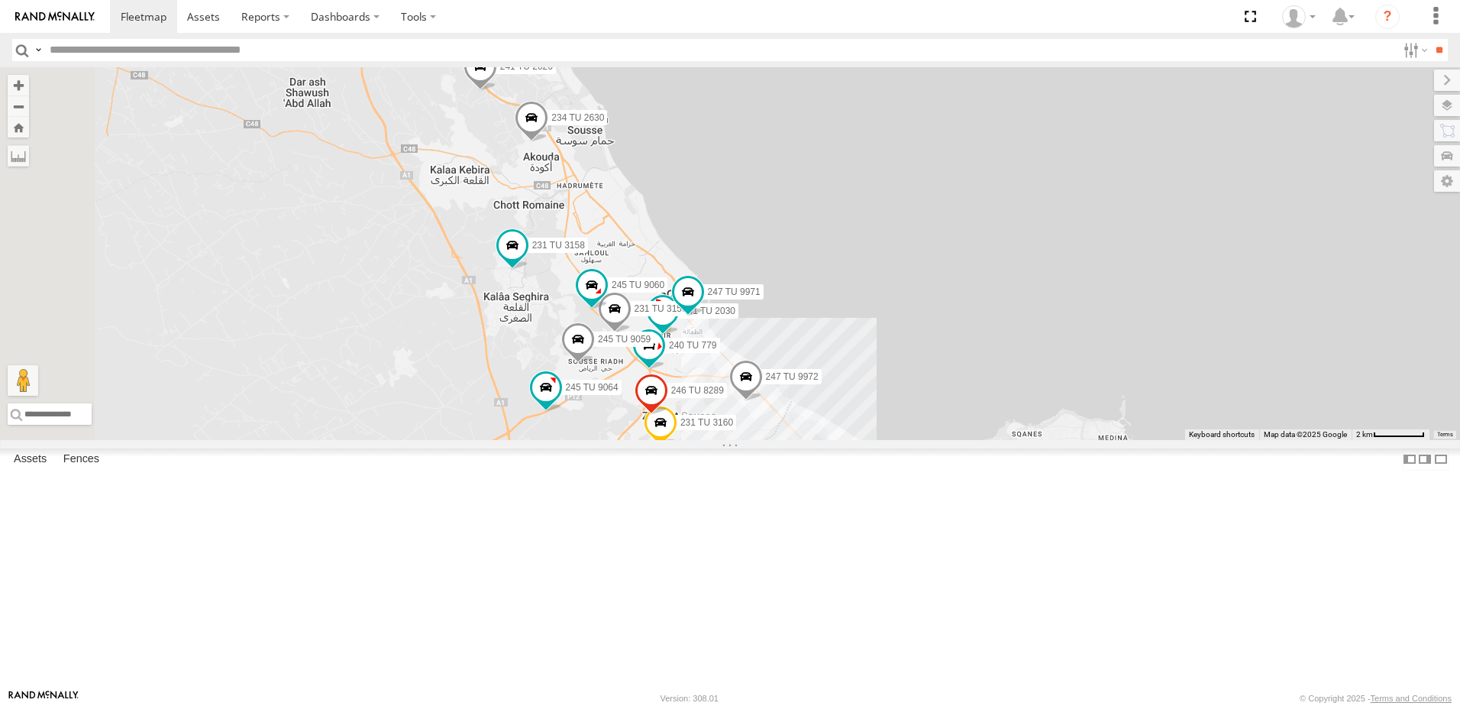
click at [497, 91] on span at bounding box center [481, 70] width 34 height 41
click at [622, 310] on div "245 TU 9062 231 TU 3158 245 TU 9064 247 TU 9972 234 TU 2630 241 TU 2026 245 TU …" at bounding box center [730, 253] width 1460 height 373
click at [548, 142] on span at bounding box center [532, 121] width 34 height 41
click at [590, 329] on div "245 TU 9062 231 TU 3158 245 TU 9064 247 TU 9972 234 TU 2630 241 TU 2026 245 TU …" at bounding box center [730, 253] width 1460 height 373
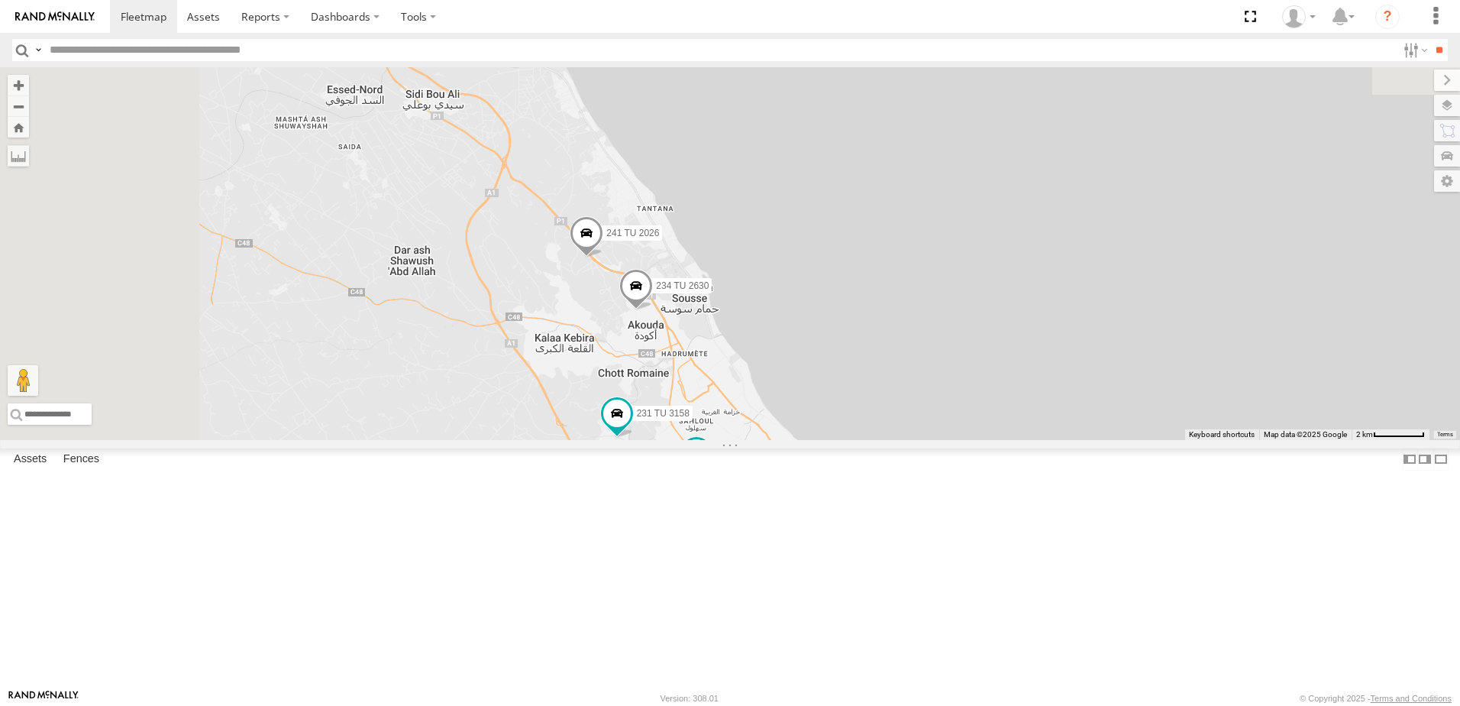
drag, startPoint x: 663, startPoint y: 279, endPoint x: 817, endPoint y: 556, distance: 317.3
click at [818, 440] on div "245 TU 9062 231 TU 3158 245 TU 9064 247 TU 9972 234 TU 2630 241 TU 2026 245 TU …" at bounding box center [730, 253] width 1460 height 373
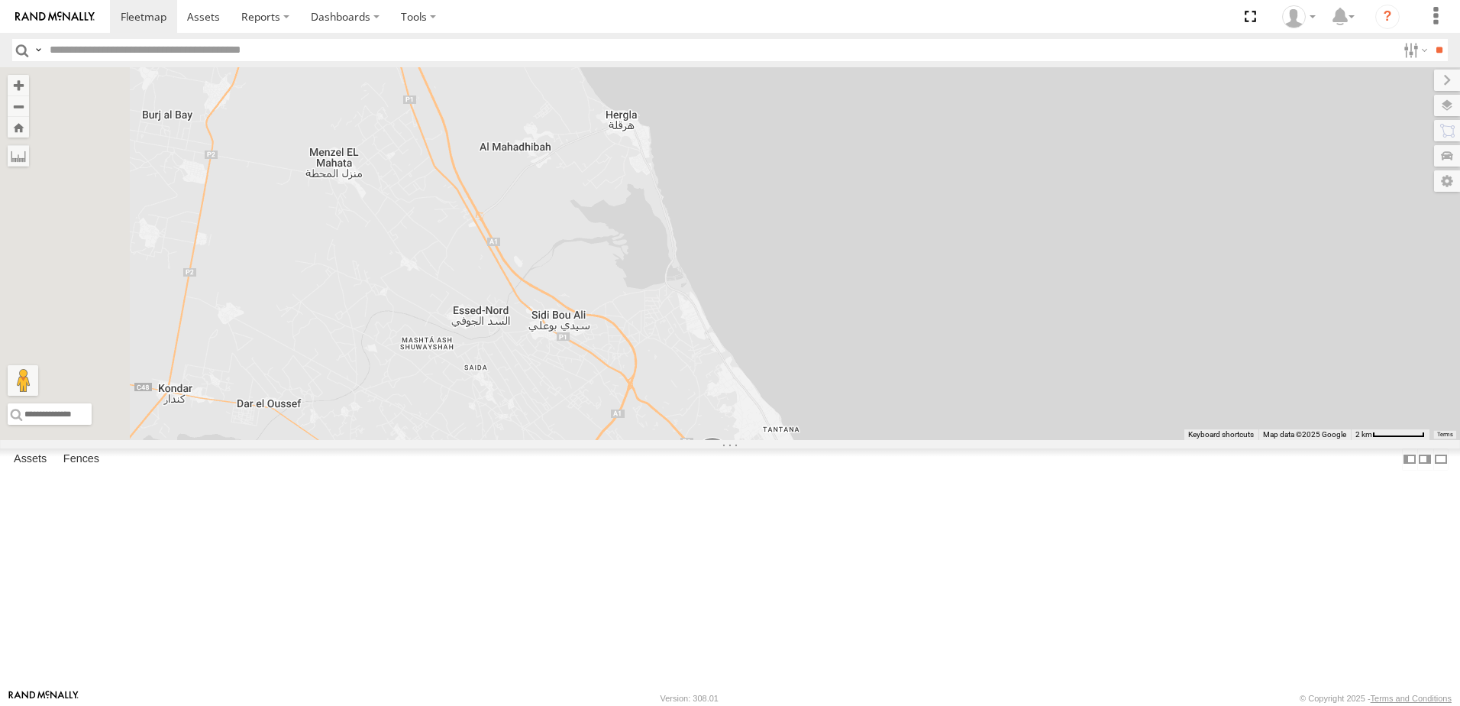
drag, startPoint x: 639, startPoint y: 374, endPoint x: 705, endPoint y: 462, distance: 109.7
click at [705, 440] on div "245 TU 9062 231 TU 3158 245 TU 9064 247 TU 9972 234 TU 2630 241 TU 2026 245 TU …" at bounding box center [730, 253] width 1460 height 373
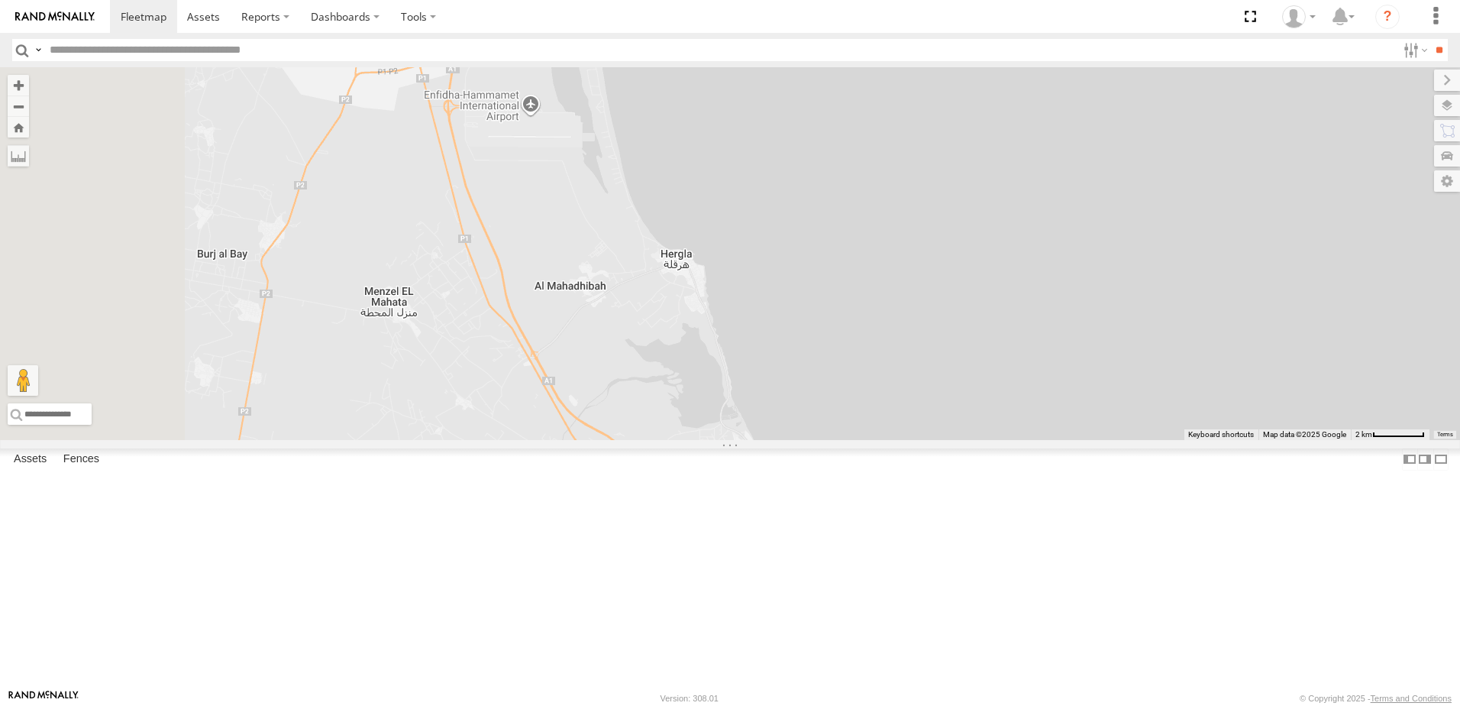
drag, startPoint x: 703, startPoint y: 447, endPoint x: 725, endPoint y: 497, distance: 55.1
click at [725, 440] on div "245 TU 9062 231 TU 3158 245 TU 9064 247 TU 9972 234 TU 2630 241 TU 2026 245 TU …" at bounding box center [730, 253] width 1460 height 373
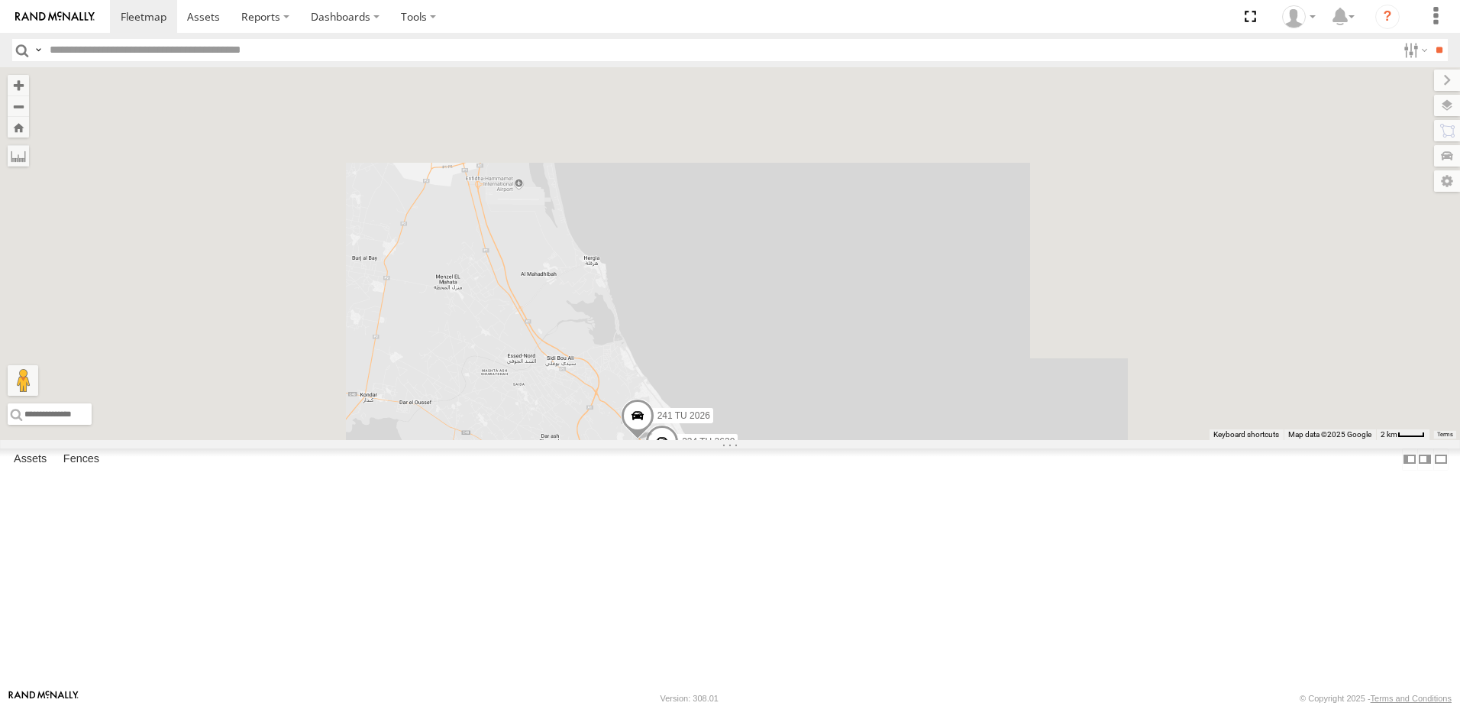
drag, startPoint x: 753, startPoint y: 517, endPoint x: 719, endPoint y: 408, distance: 114.3
click at [719, 408] on div "245 TU 9062 231 TU 3158 245 TU 9064 247 TU 9972 234 TU 2630 241 TU 2026 245 TU …" at bounding box center [730, 253] width 1460 height 373
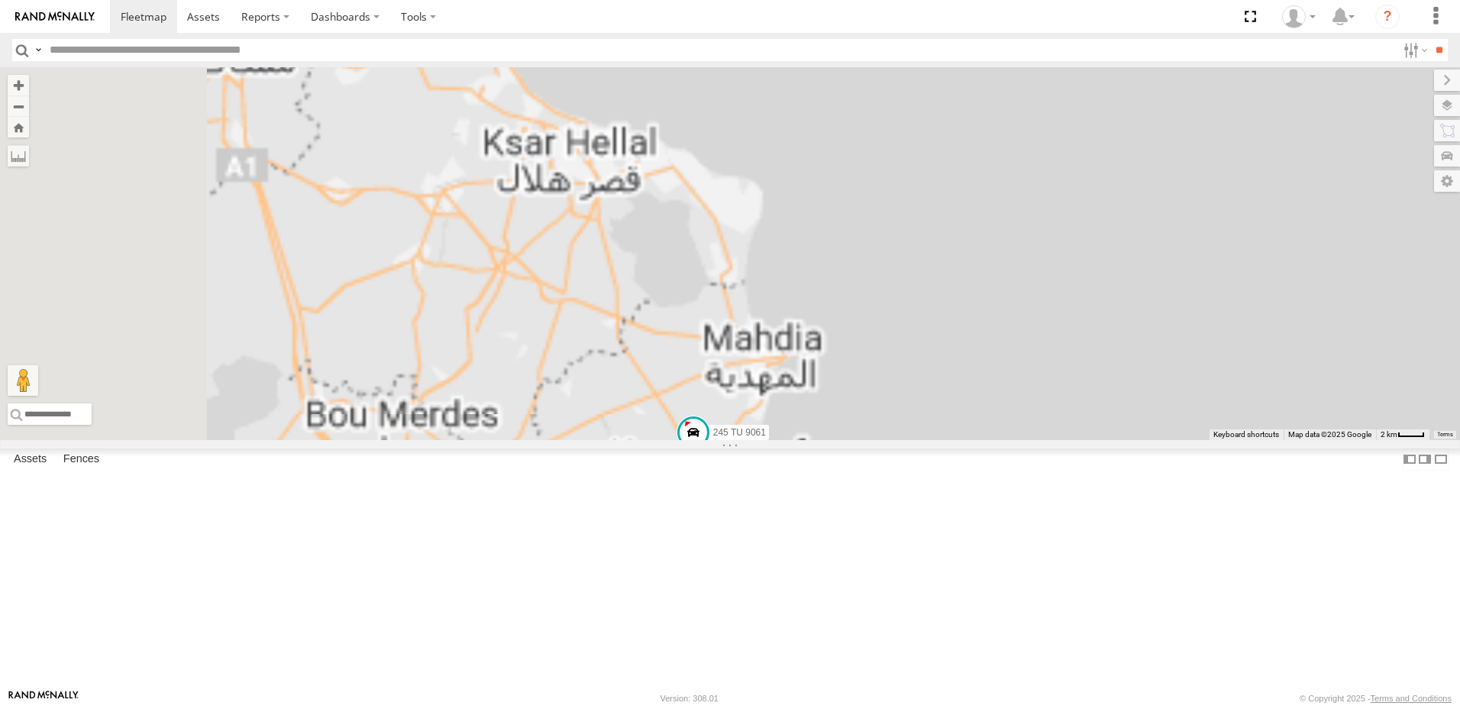
drag, startPoint x: 757, startPoint y: 534, endPoint x: 1051, endPoint y: 510, distance: 295.0
click at [1051, 440] on div "245 TU 9062 245 TU 9061 231 TU 3158" at bounding box center [730, 253] width 1460 height 373
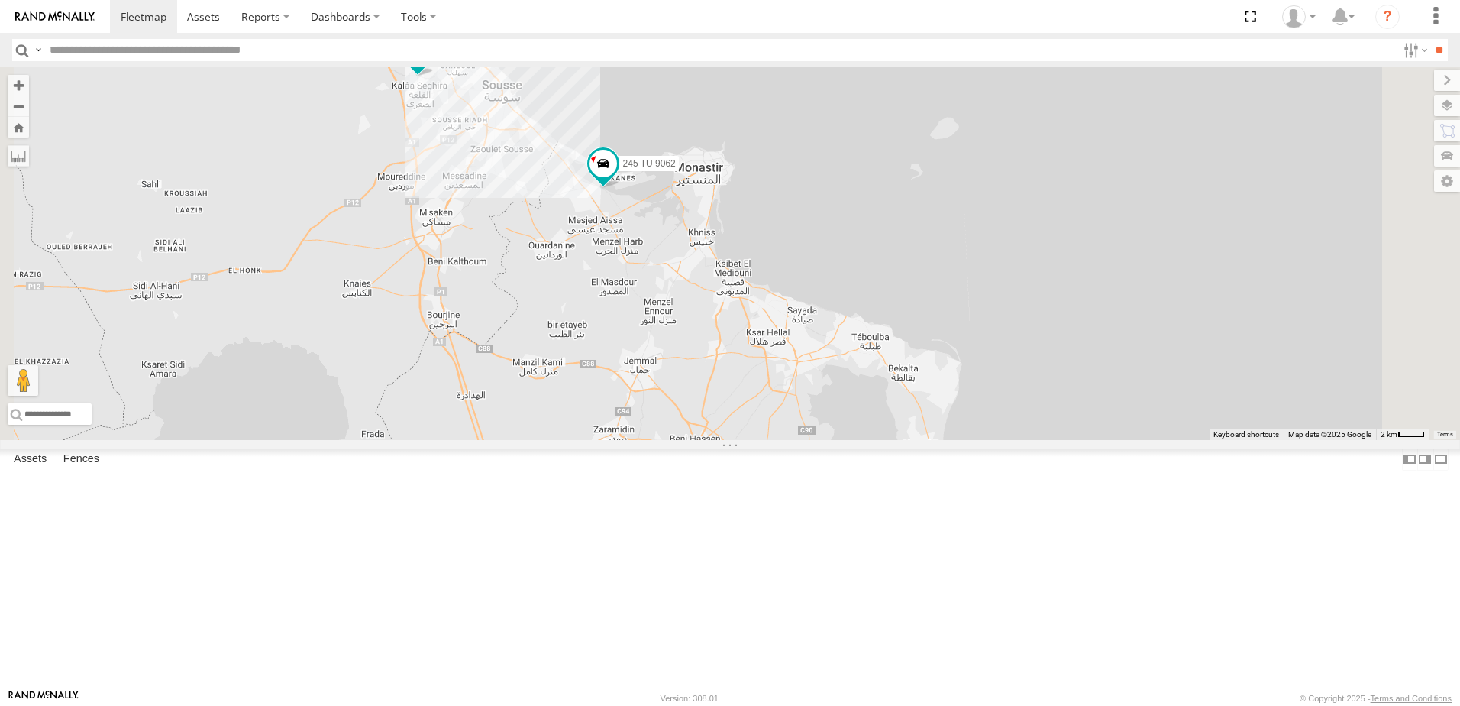
drag, startPoint x: 858, startPoint y: 363, endPoint x: 871, endPoint y: 578, distance: 215.8
click at [871, 440] on div "245 TU 9062 245 TU 9061 231 TU 3158" at bounding box center [730, 253] width 1460 height 373
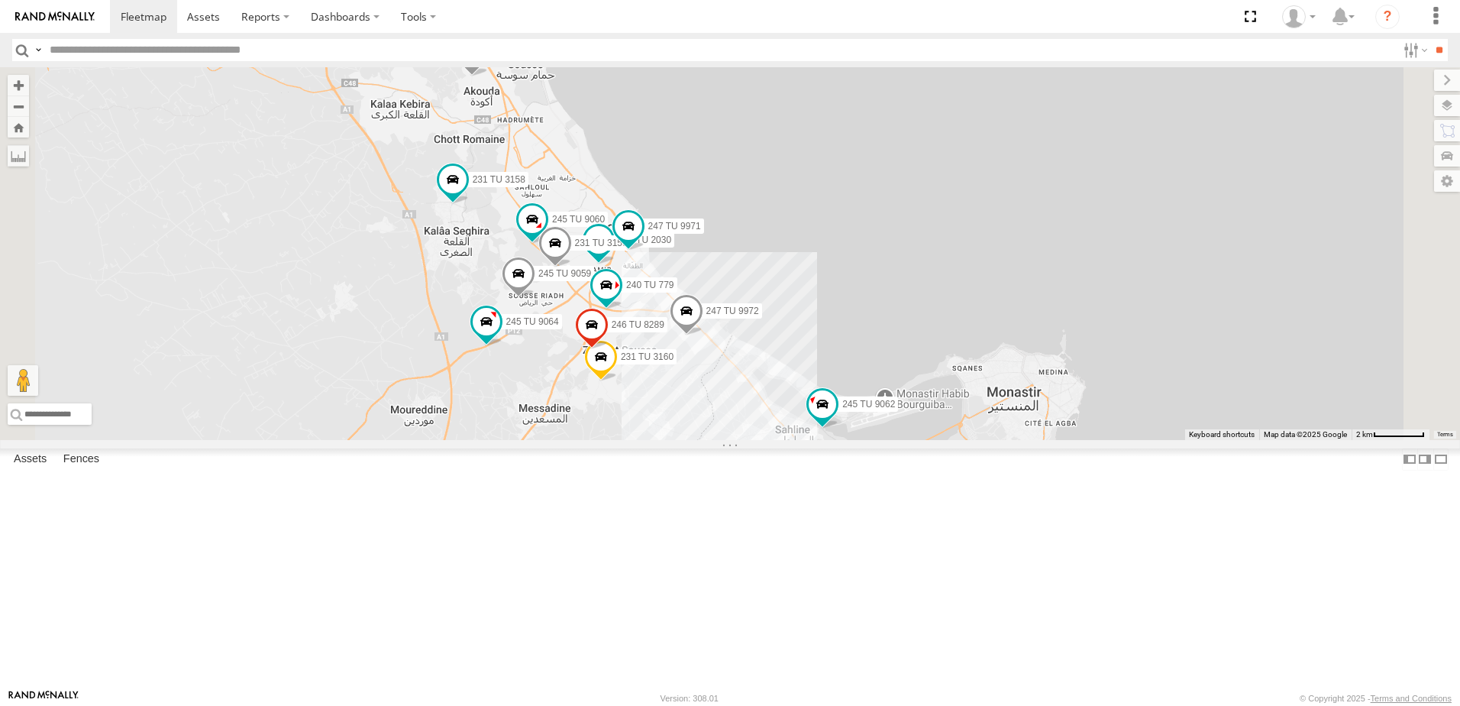
drag, startPoint x: 651, startPoint y: 449, endPoint x: 679, endPoint y: 585, distance: 138.9
click at [679, 440] on div "245 TU 9062 245 TU 9061 231 TU 3158 234 TU 2630 241 TU 2026 245 TU 9060 245 TU …" at bounding box center [730, 253] width 1460 height 373
